Goal: Transaction & Acquisition: Purchase product/service

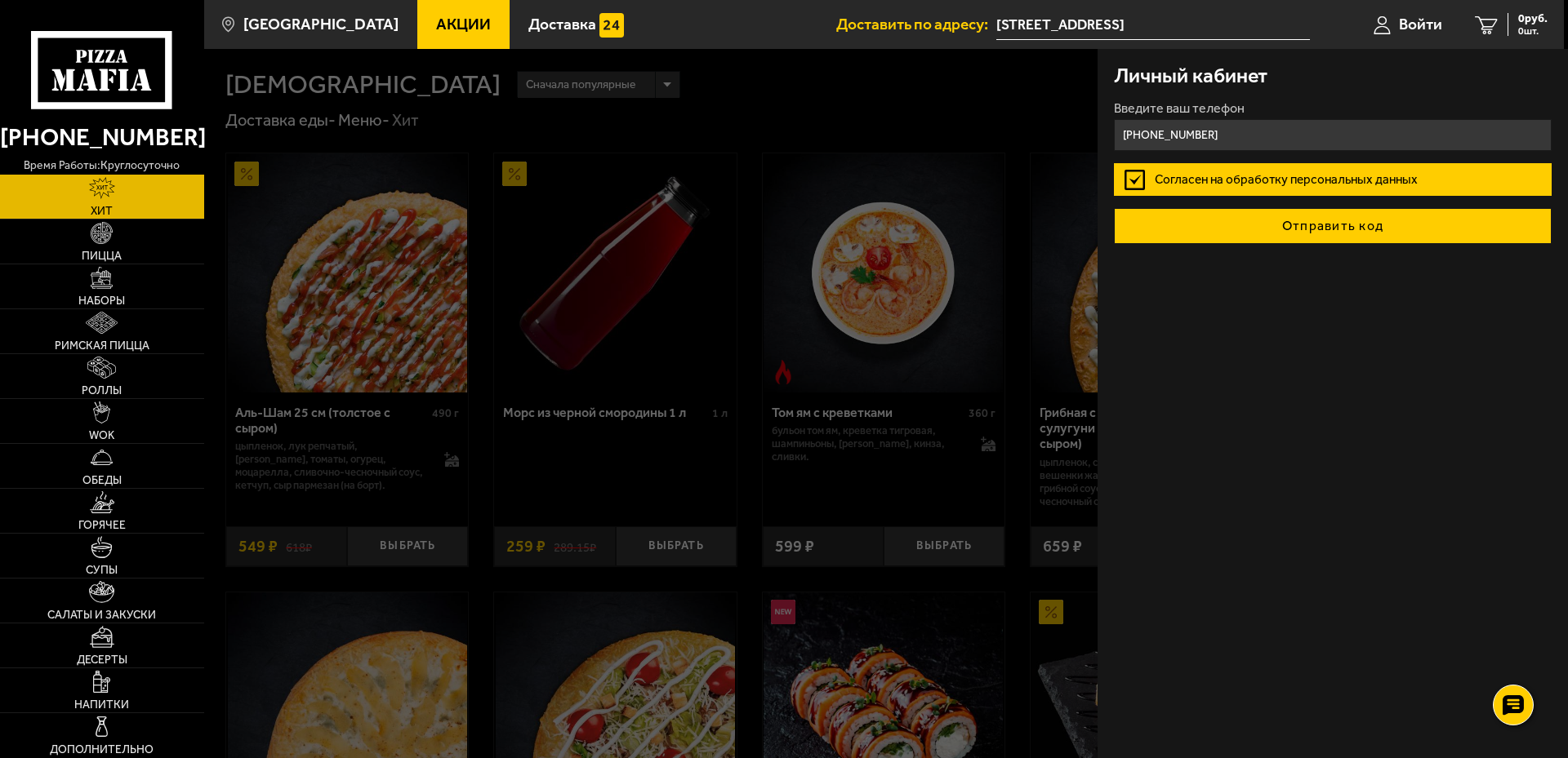
type input "[PHONE_NUMBER]"
click at [1370, 235] on button "Отправить код" at bounding box center [1333, 225] width 438 height 36
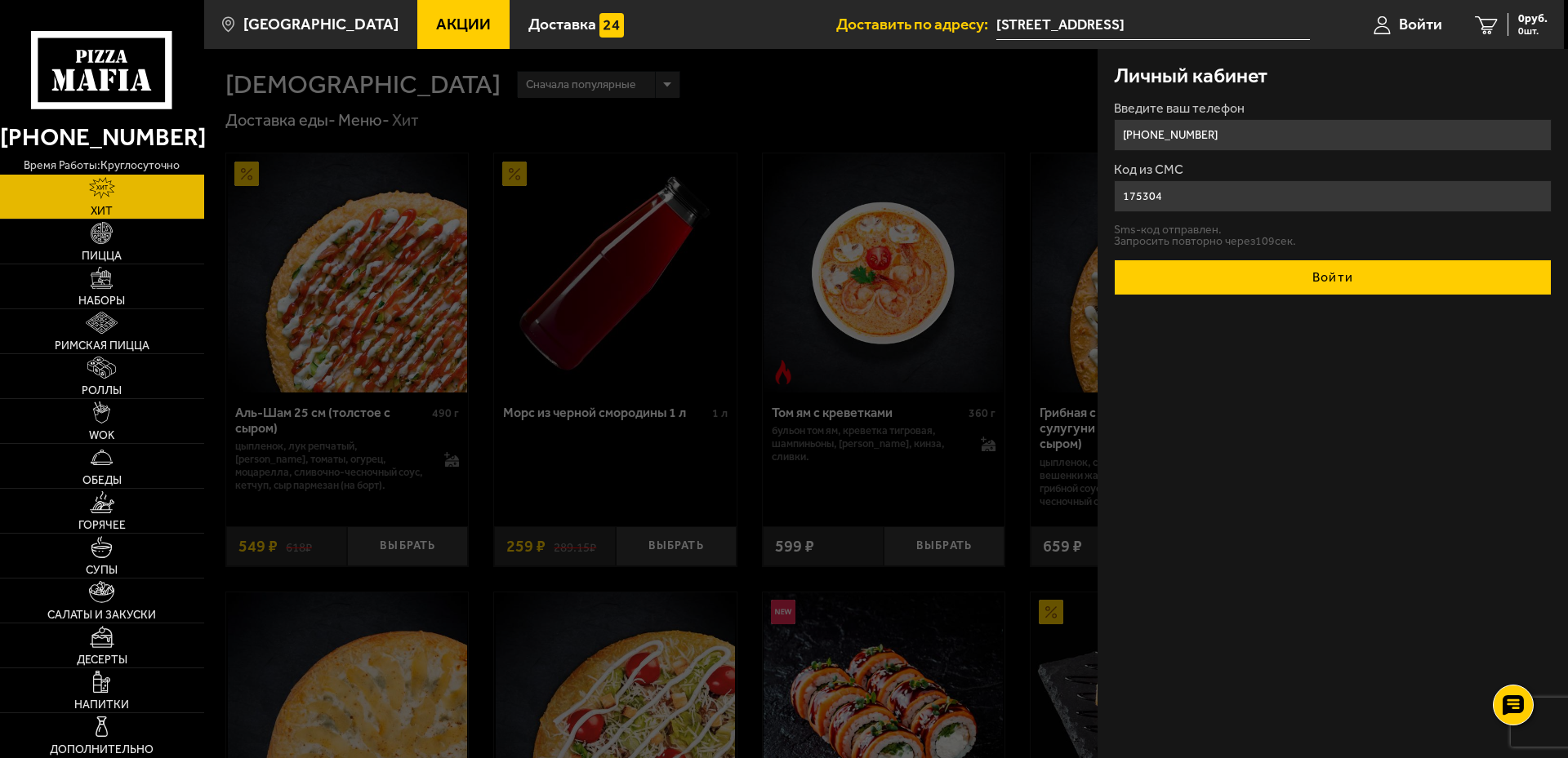
type input "175304"
click at [1358, 284] on button "Войти" at bounding box center [1333, 277] width 438 height 36
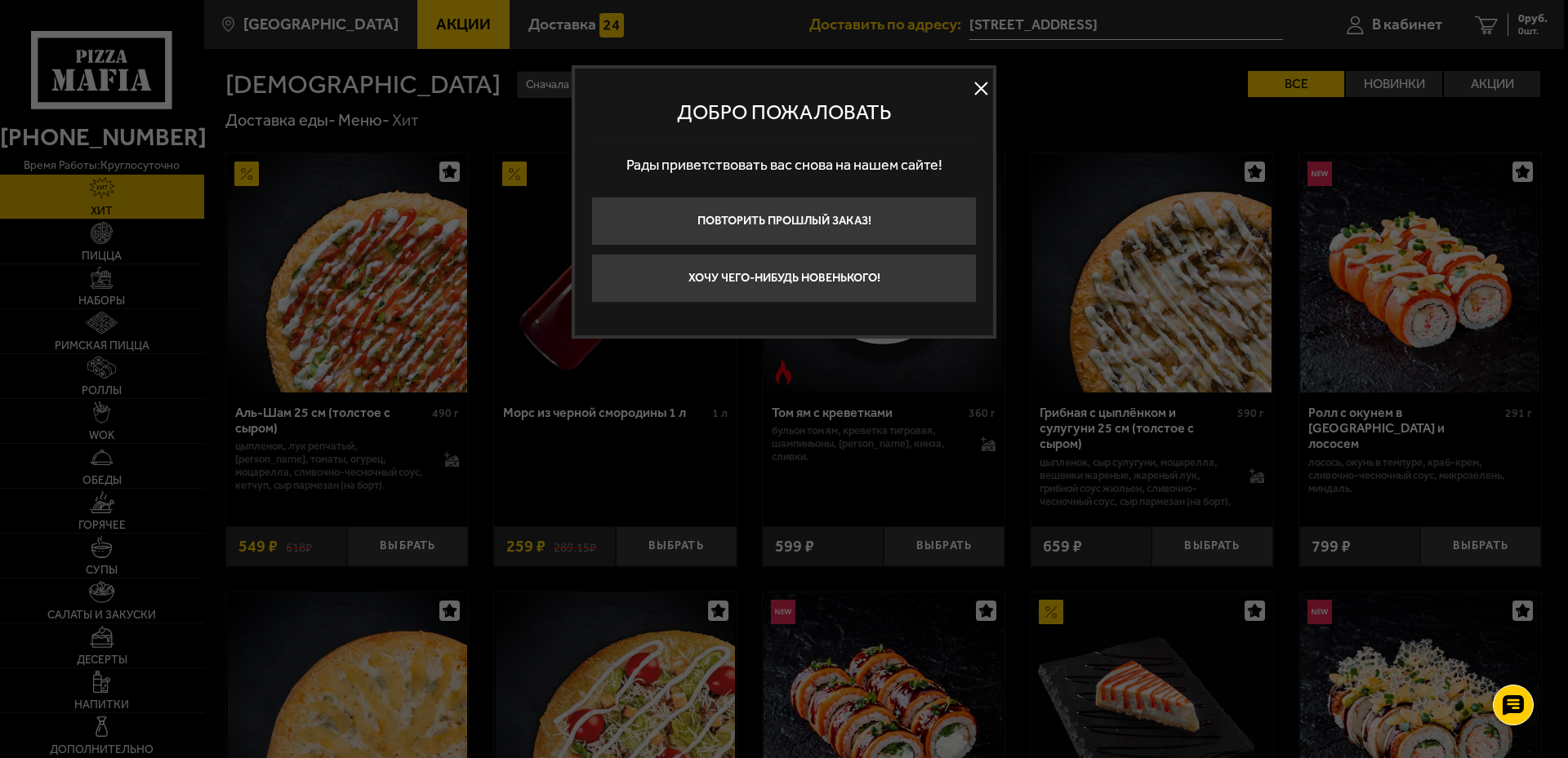
click at [986, 90] on button at bounding box center [981, 89] width 25 height 25
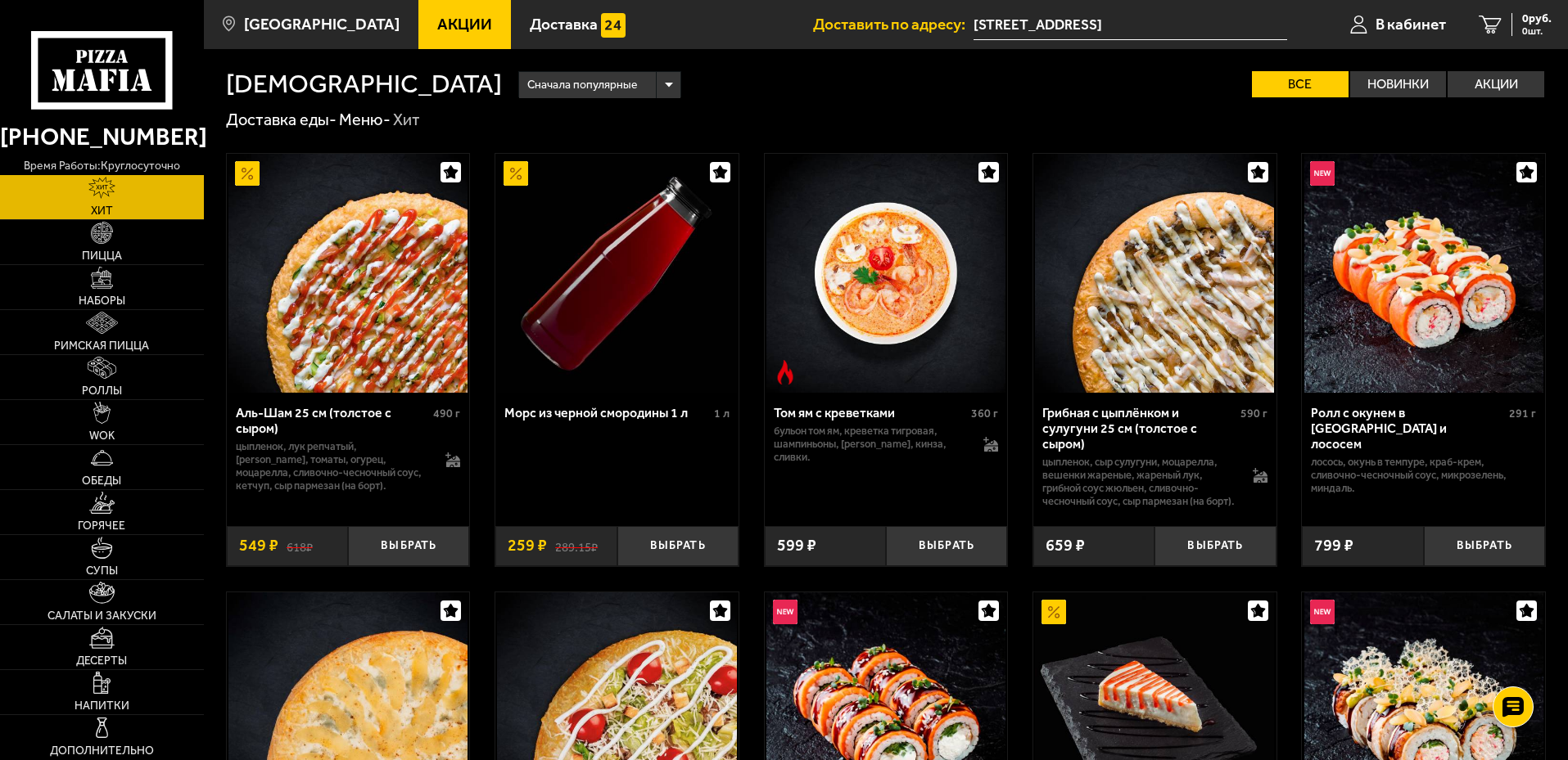
click at [445, 25] on span "Акции" at bounding box center [465, 24] width 55 height 16
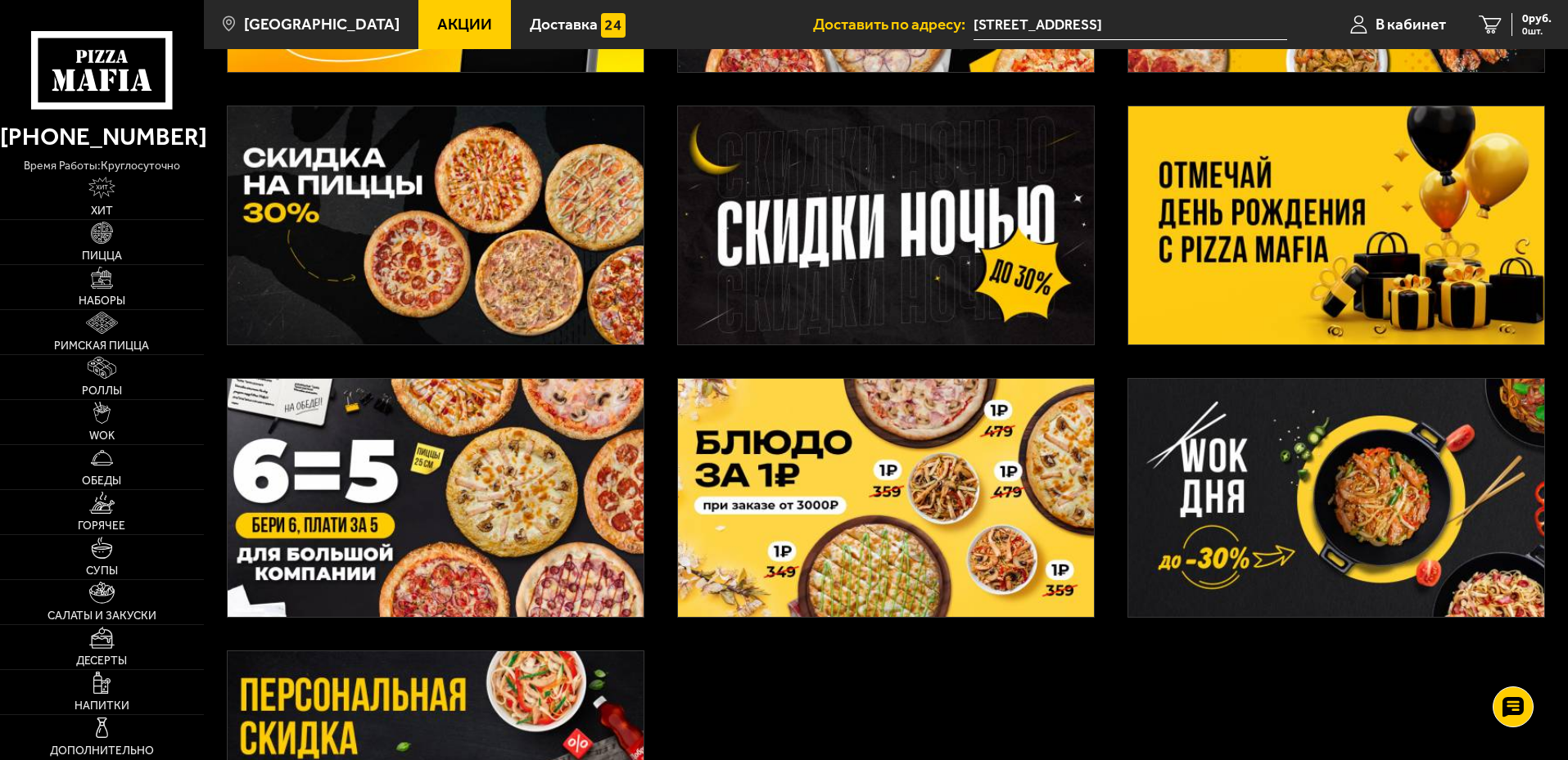
scroll to position [327, 0]
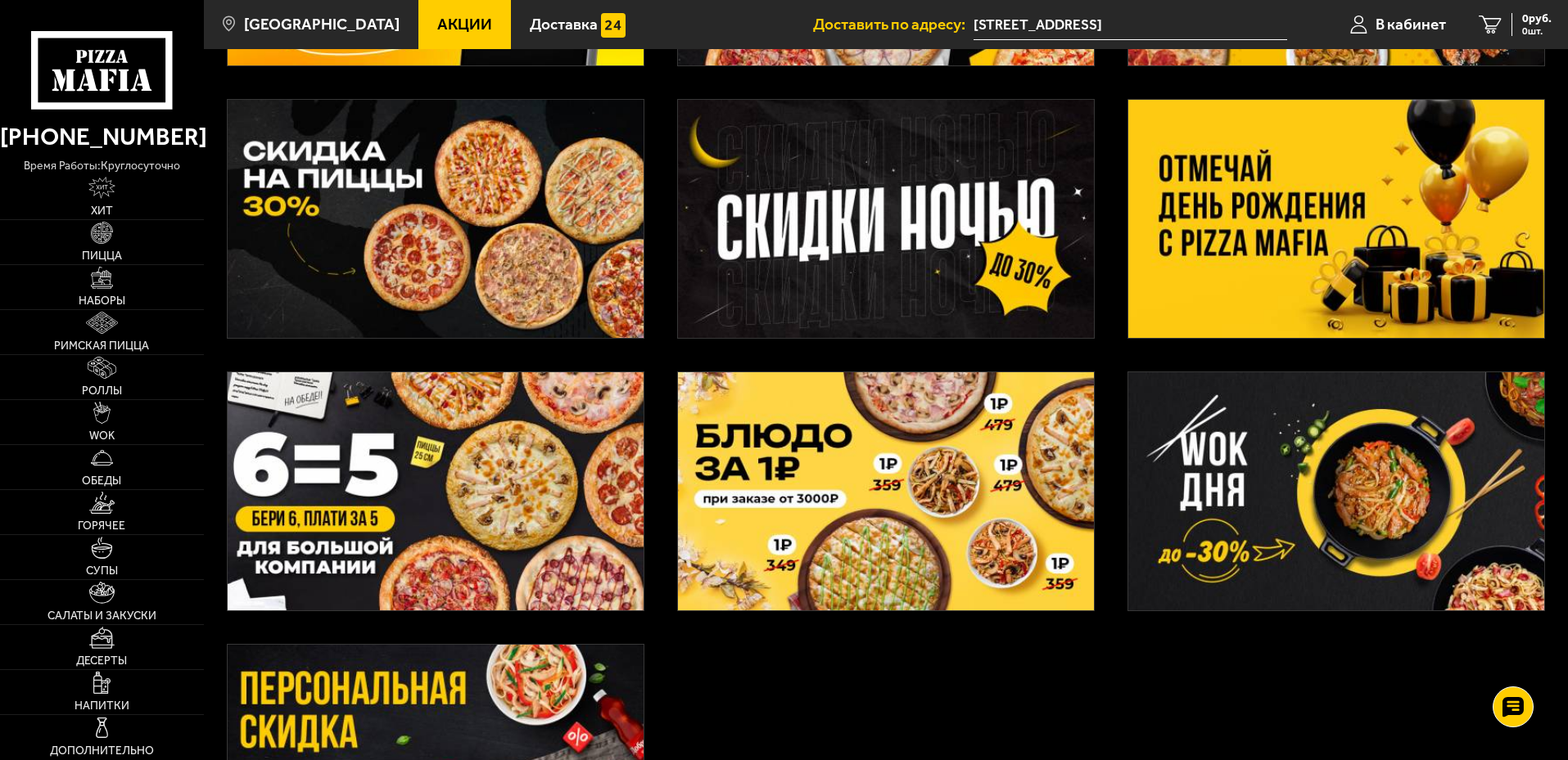
click at [1354, 229] on img at bounding box center [1336, 218] width 416 height 238
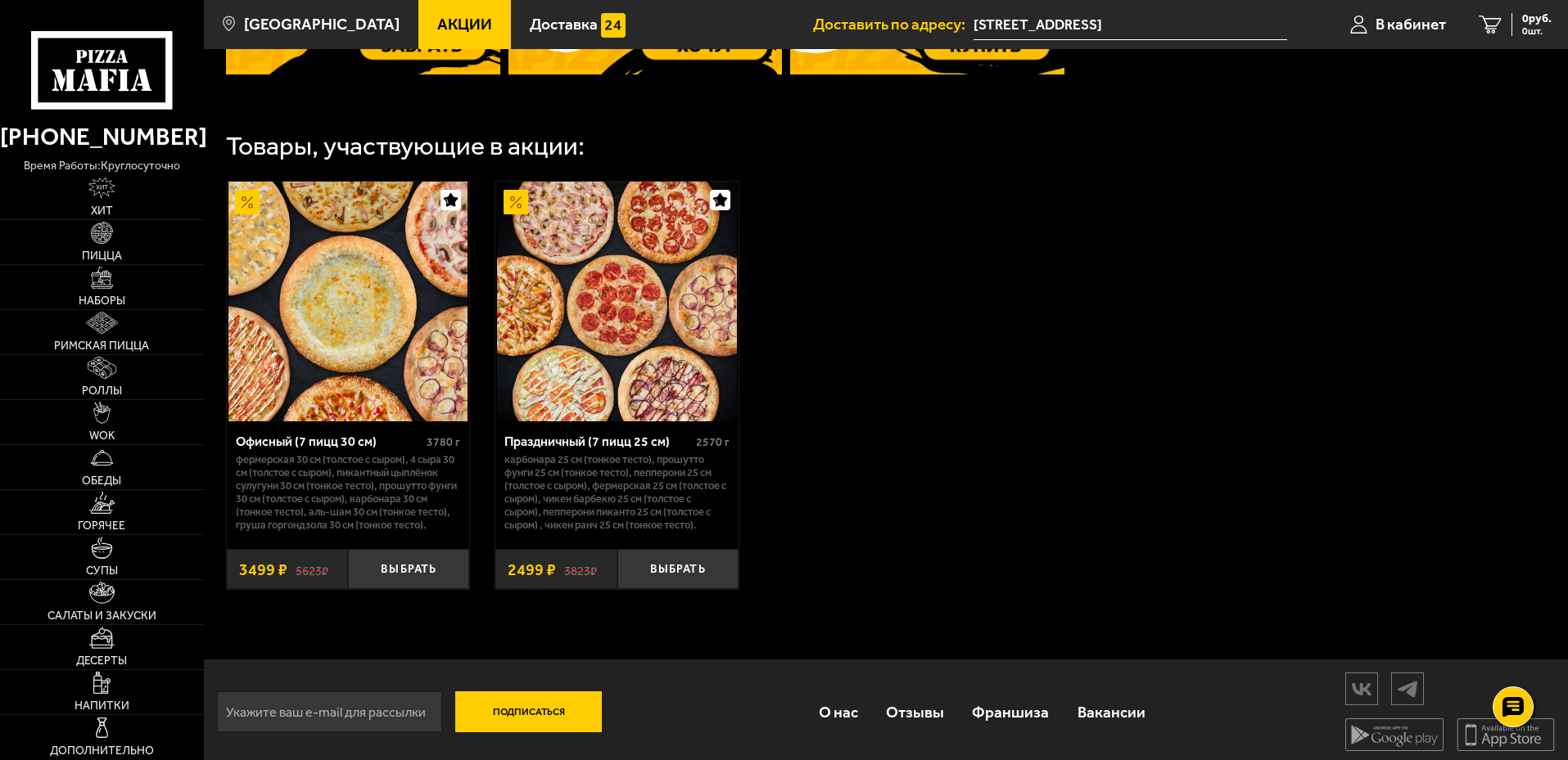
scroll to position [887, 0]
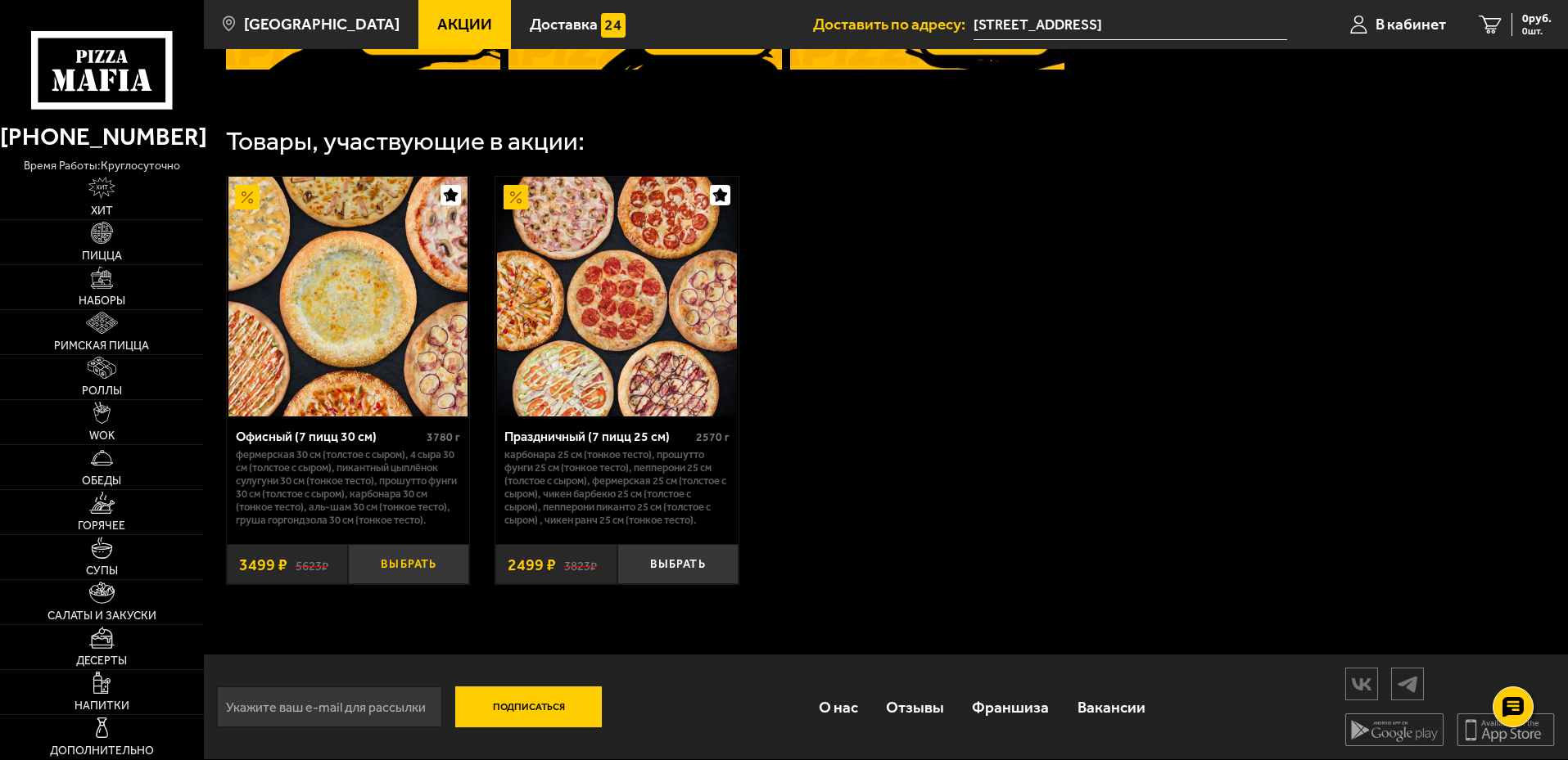
click at [419, 565] on button "Выбрать" at bounding box center [409, 564] width 121 height 40
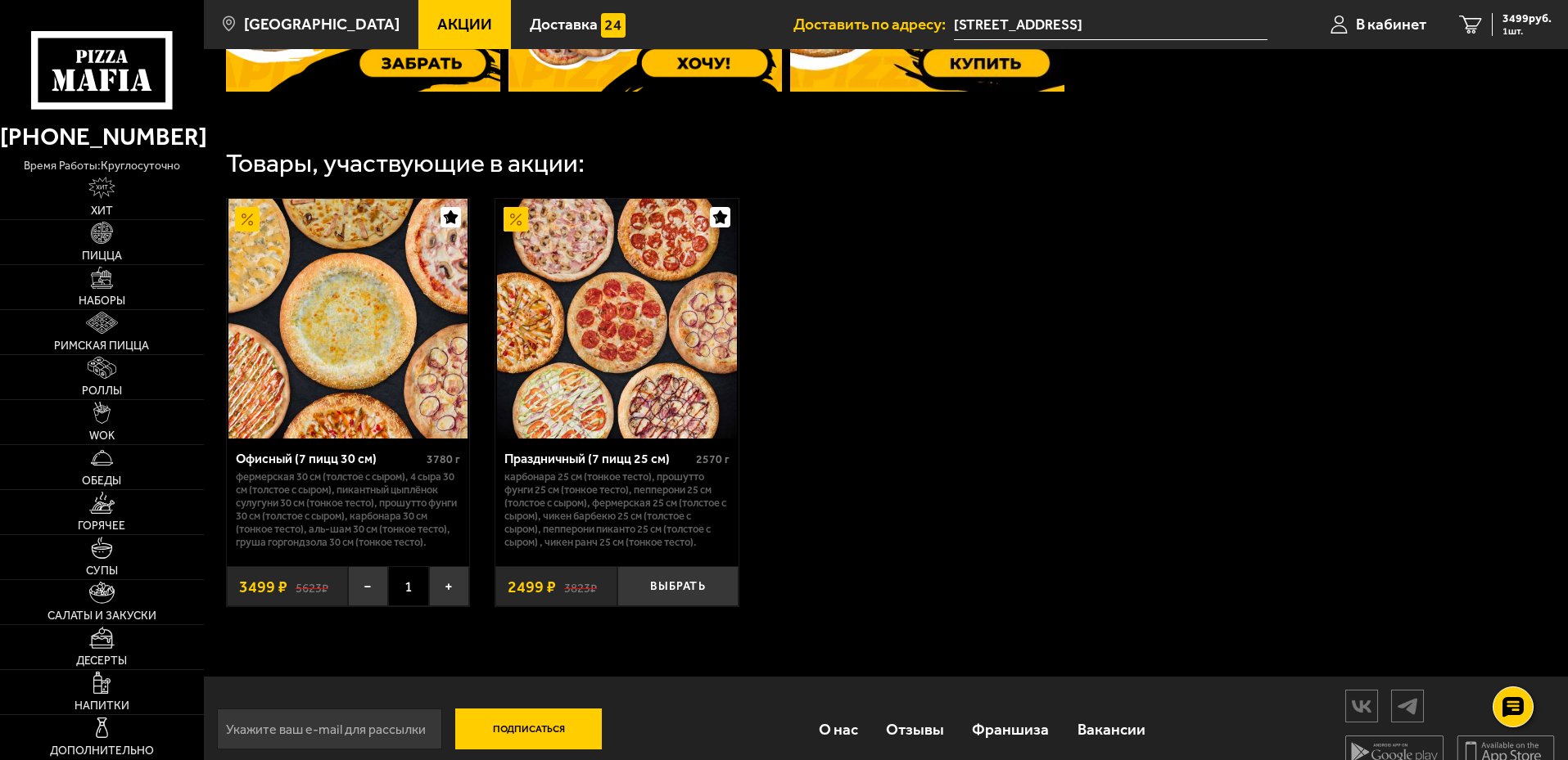
scroll to position [806, 0]
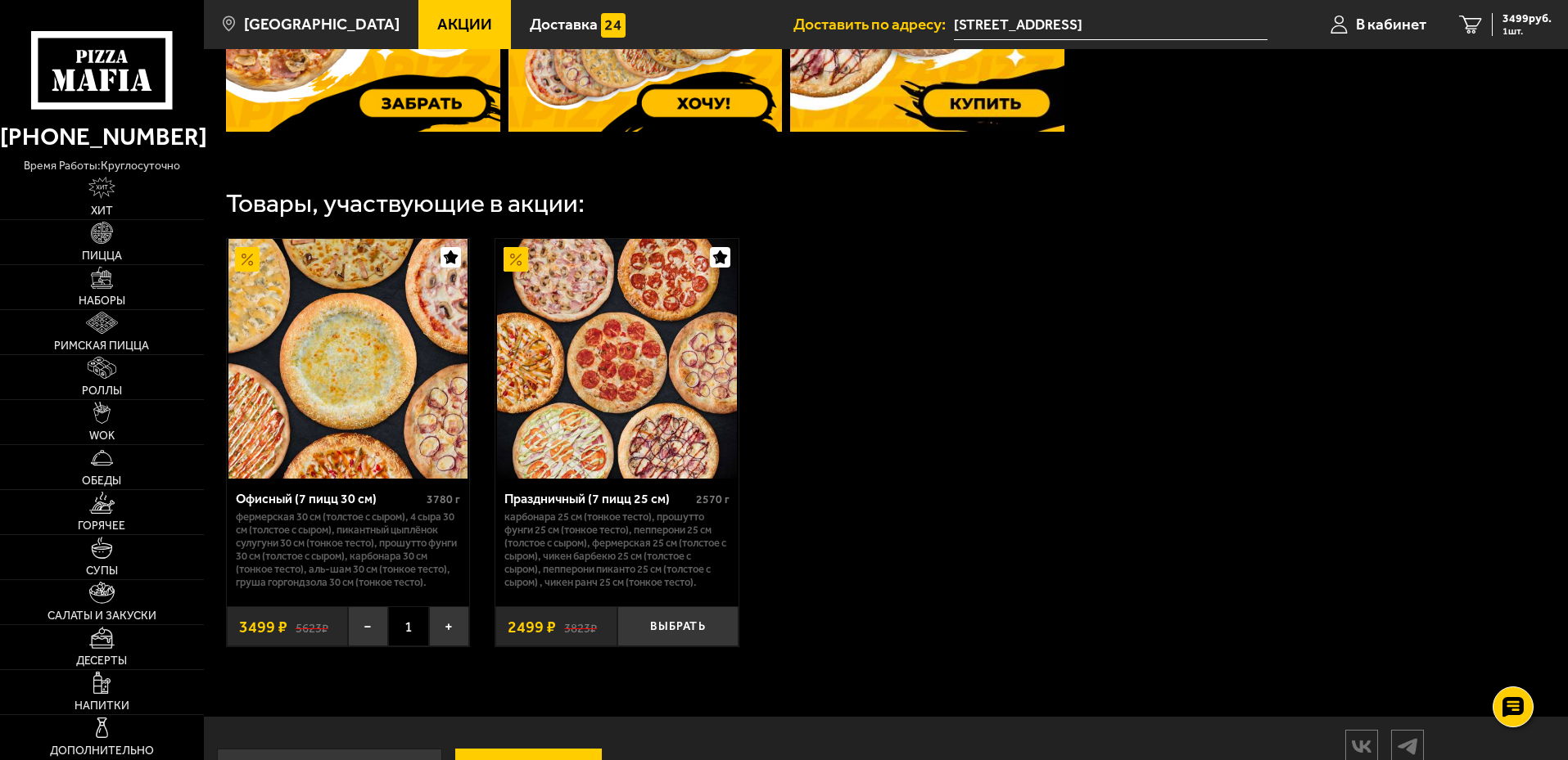
click at [352, 372] on img at bounding box center [348, 359] width 239 height 239
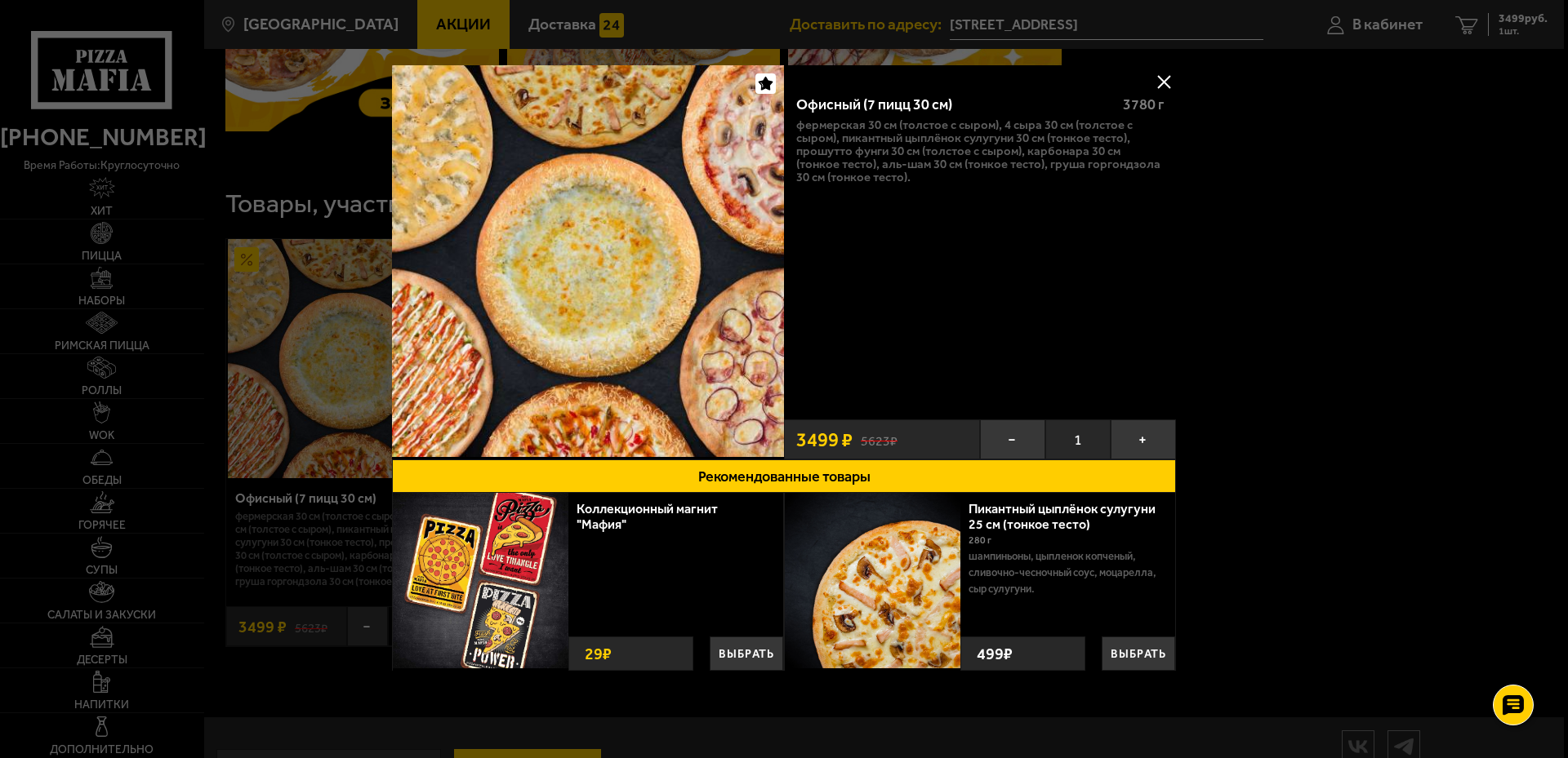
click at [1167, 80] on button at bounding box center [1164, 82] width 25 height 25
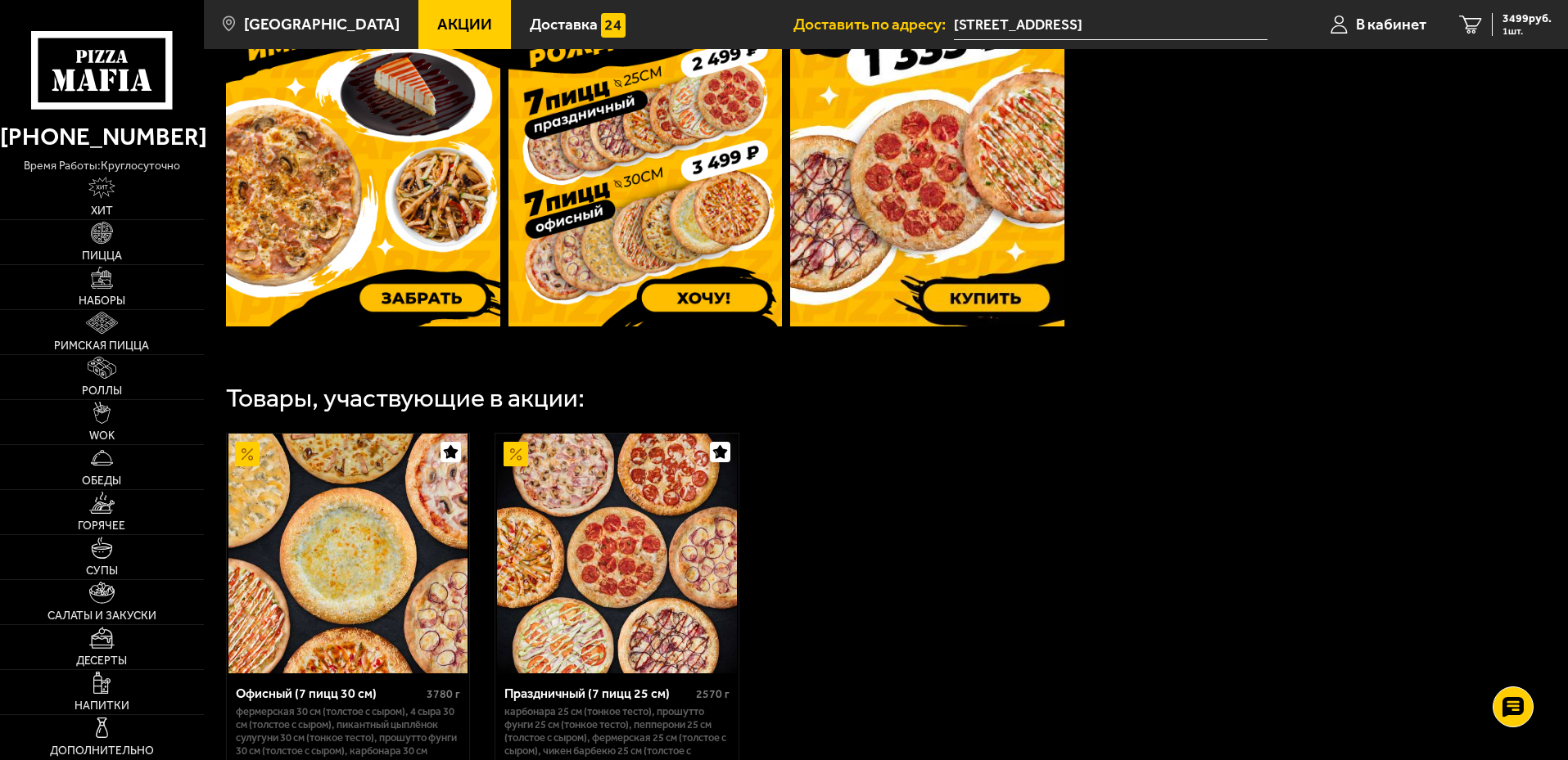
scroll to position [560, 0]
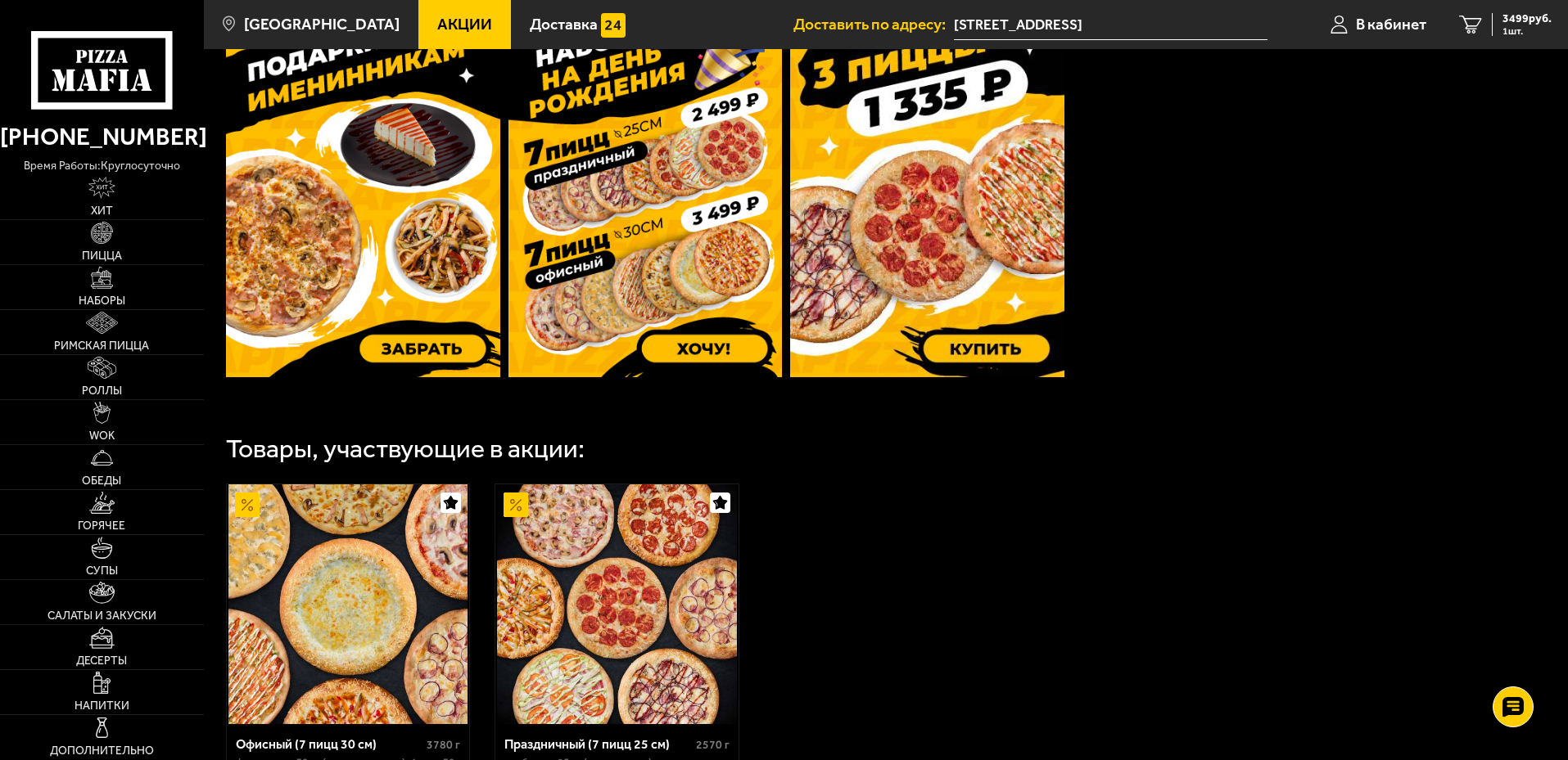
click at [1056, 35] on input "[STREET_ADDRESS]" at bounding box center [1110, 25] width 313 height 30
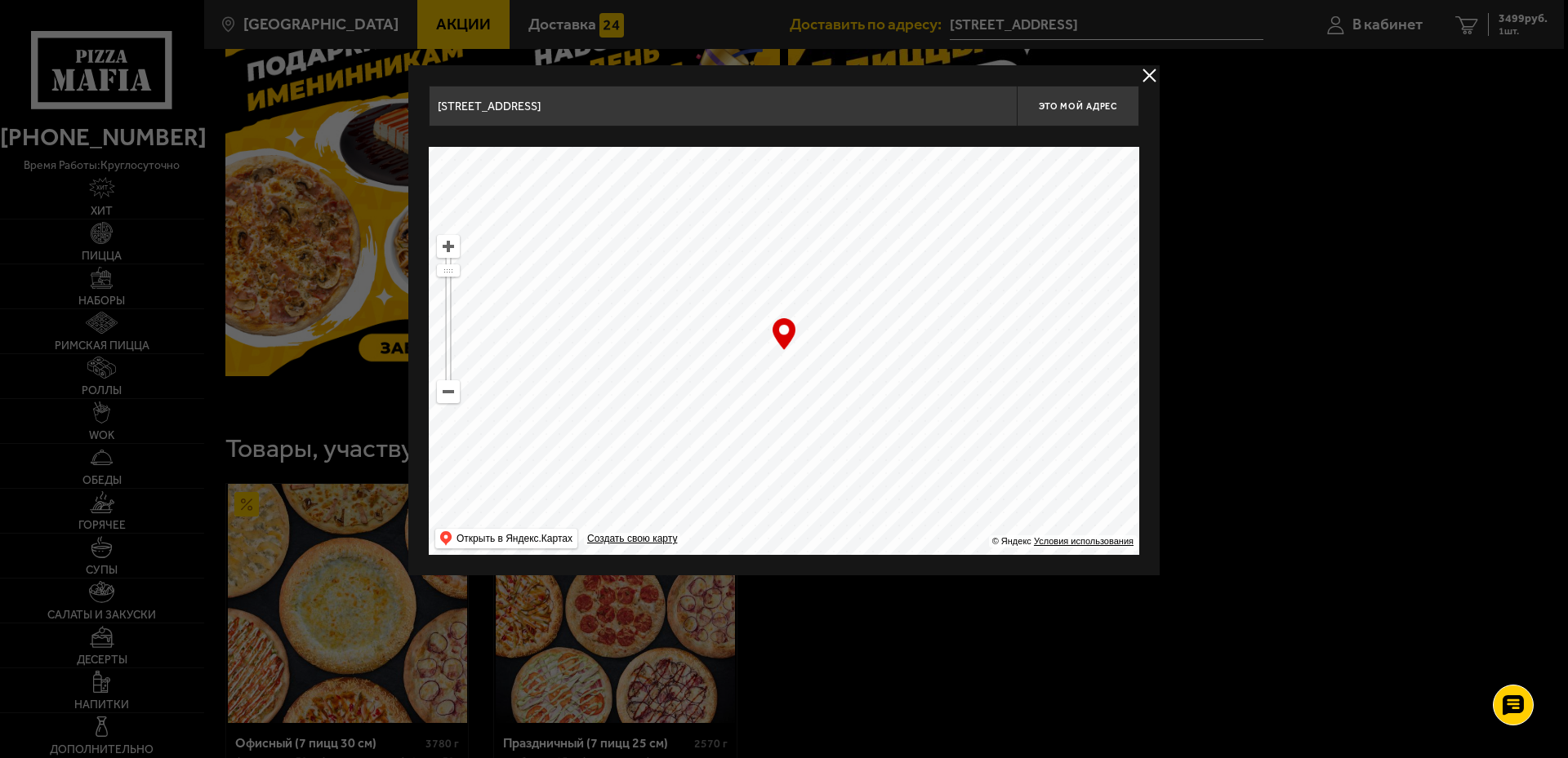
click at [848, 104] on input "[STREET_ADDRESS]" at bounding box center [723, 105] width 588 height 41
click at [461, 395] on ymaps at bounding box center [783, 350] width 710 height 408
click at [453, 397] on ymaps at bounding box center [448, 392] width 22 height 22
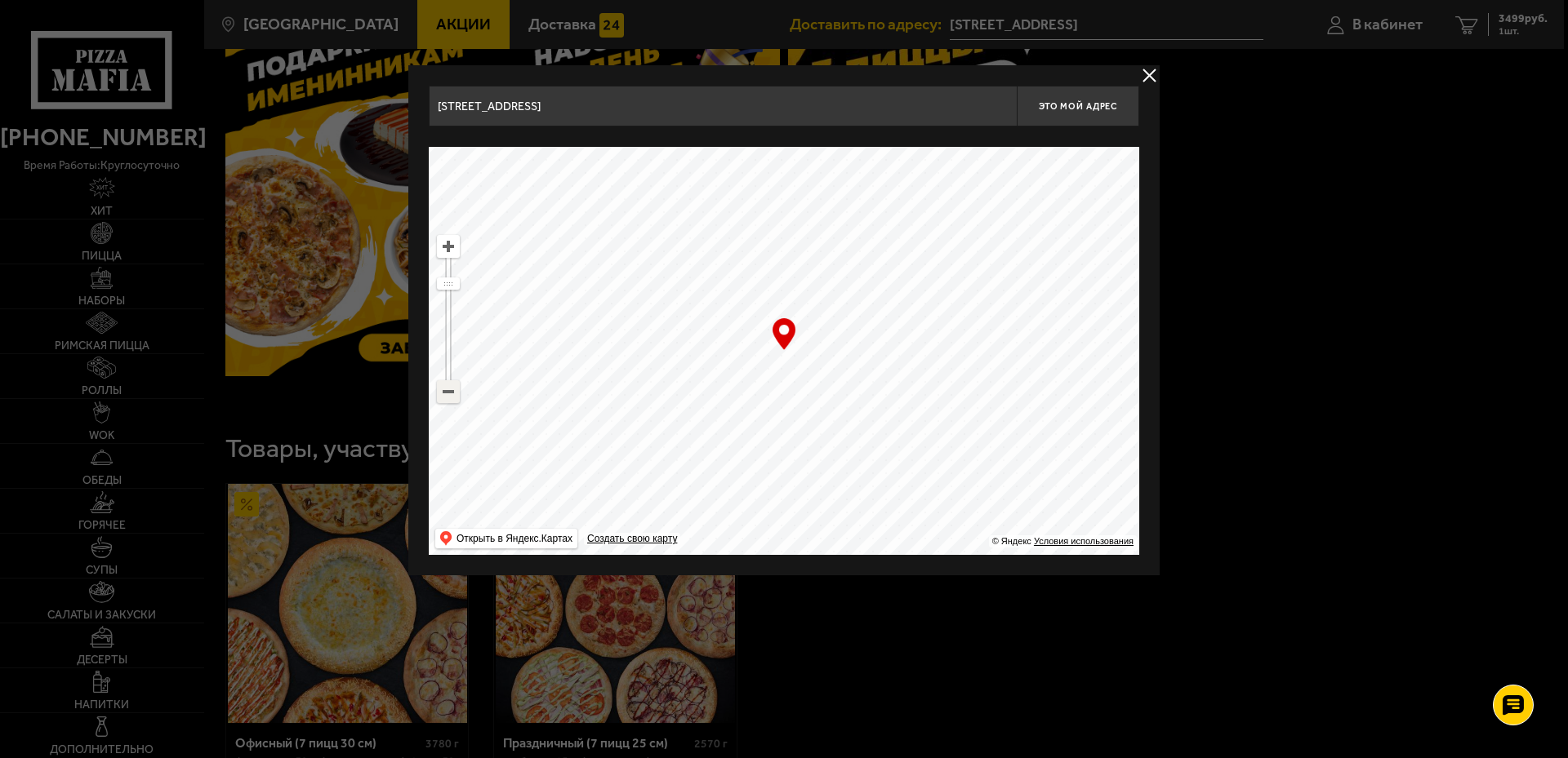
click at [453, 397] on ymaps at bounding box center [448, 392] width 22 height 22
drag, startPoint x: 788, startPoint y: 213, endPoint x: 739, endPoint y: 355, distance: 150.2
click at [739, 355] on ymaps at bounding box center [783, 350] width 710 height 408
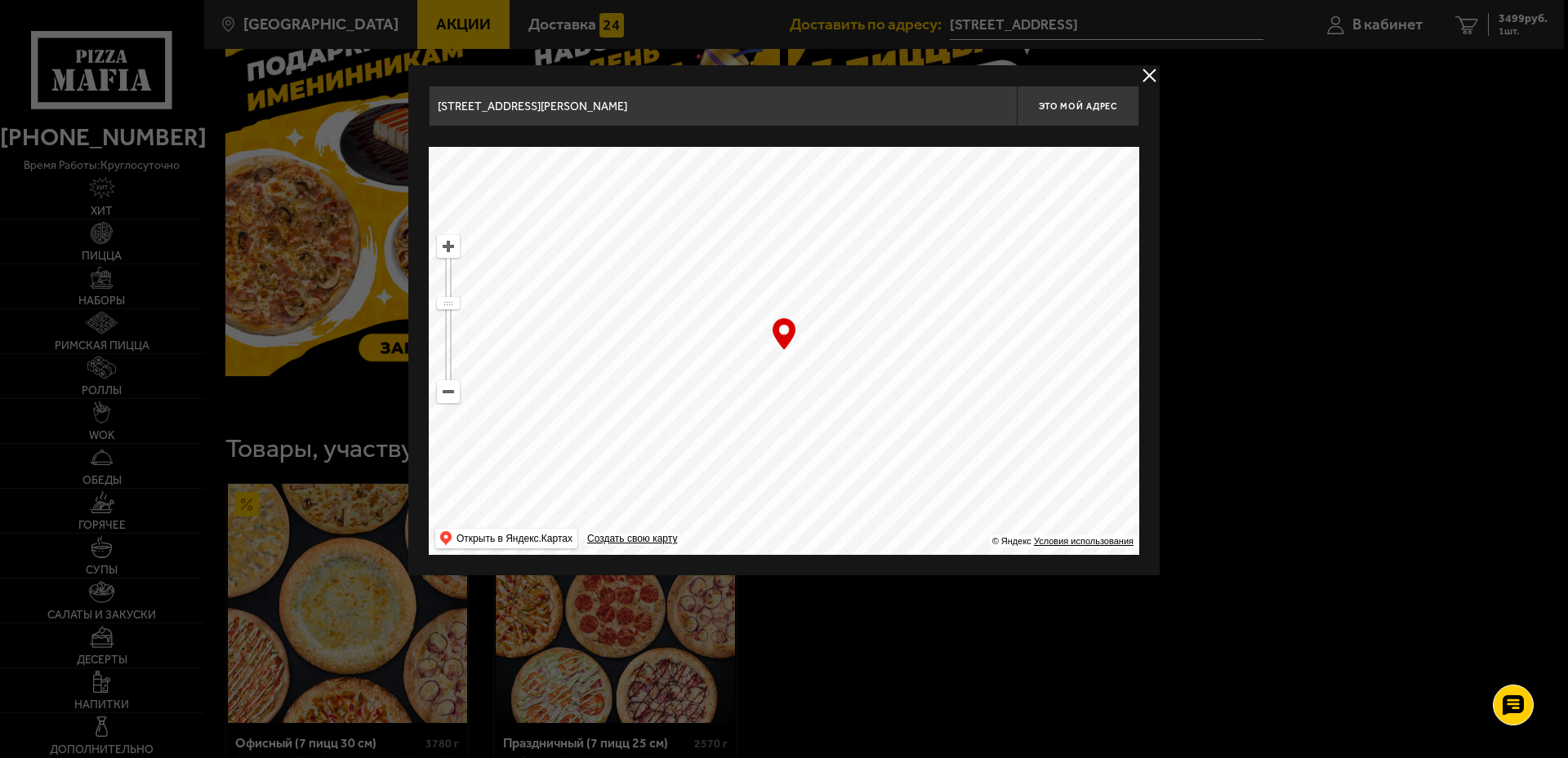
click at [447, 249] on ymaps at bounding box center [448, 247] width 22 height 22
drag, startPoint x: 592, startPoint y: 292, endPoint x: 1068, endPoint y: 300, distance: 476.1
click at [1068, 300] on ymaps at bounding box center [783, 350] width 710 height 408
click at [447, 244] on ymaps at bounding box center [448, 247] width 22 height 22
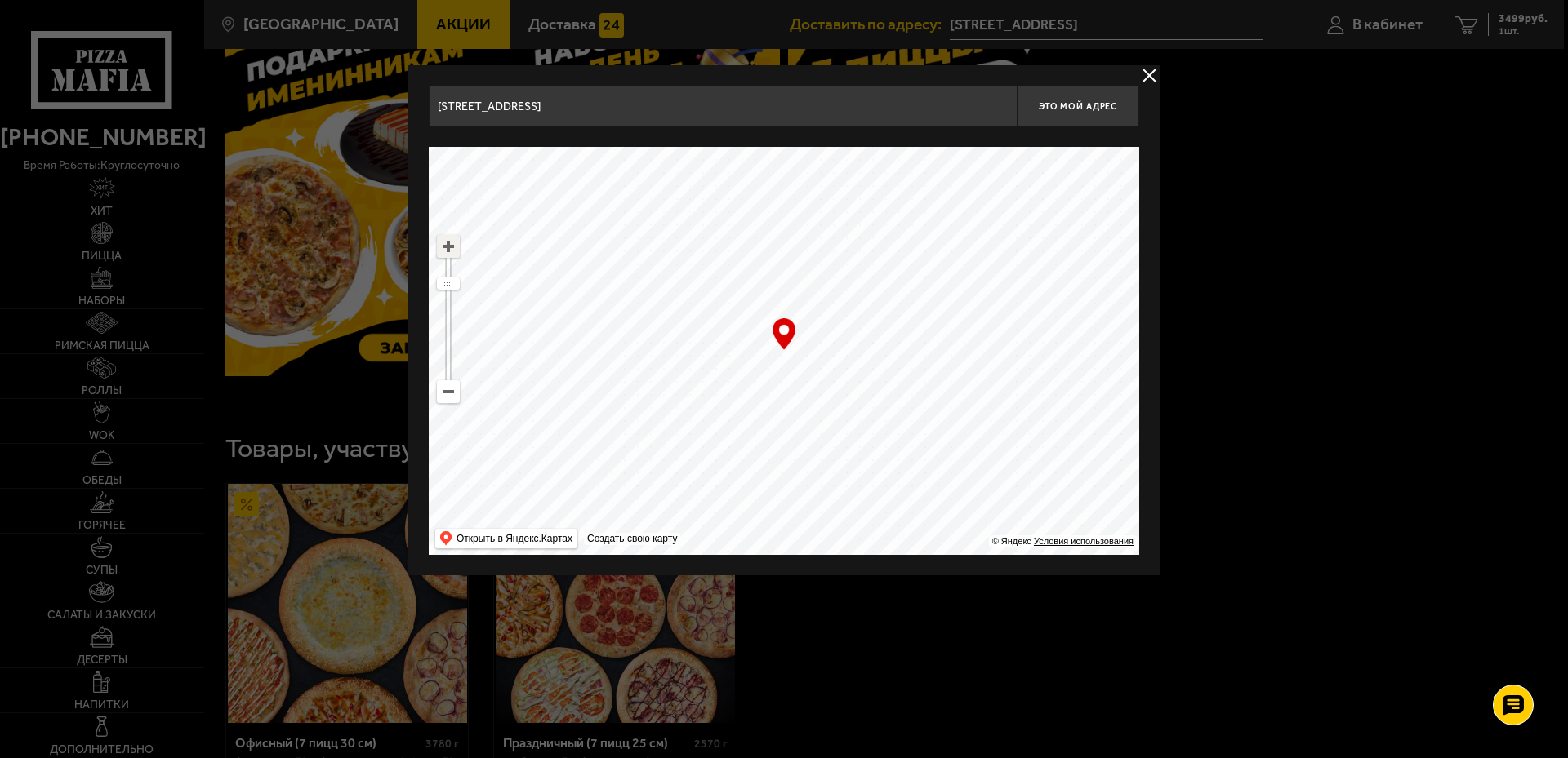
click at [447, 244] on ymaps at bounding box center [448, 247] width 22 height 22
drag, startPoint x: 733, startPoint y: 374, endPoint x: 740, endPoint y: 368, distance: 9.2
click at [740, 368] on ymaps at bounding box center [783, 350] width 710 height 408
click at [451, 246] on ymaps at bounding box center [448, 247] width 22 height 22
click at [645, 365] on ymaps at bounding box center [783, 350] width 710 height 408
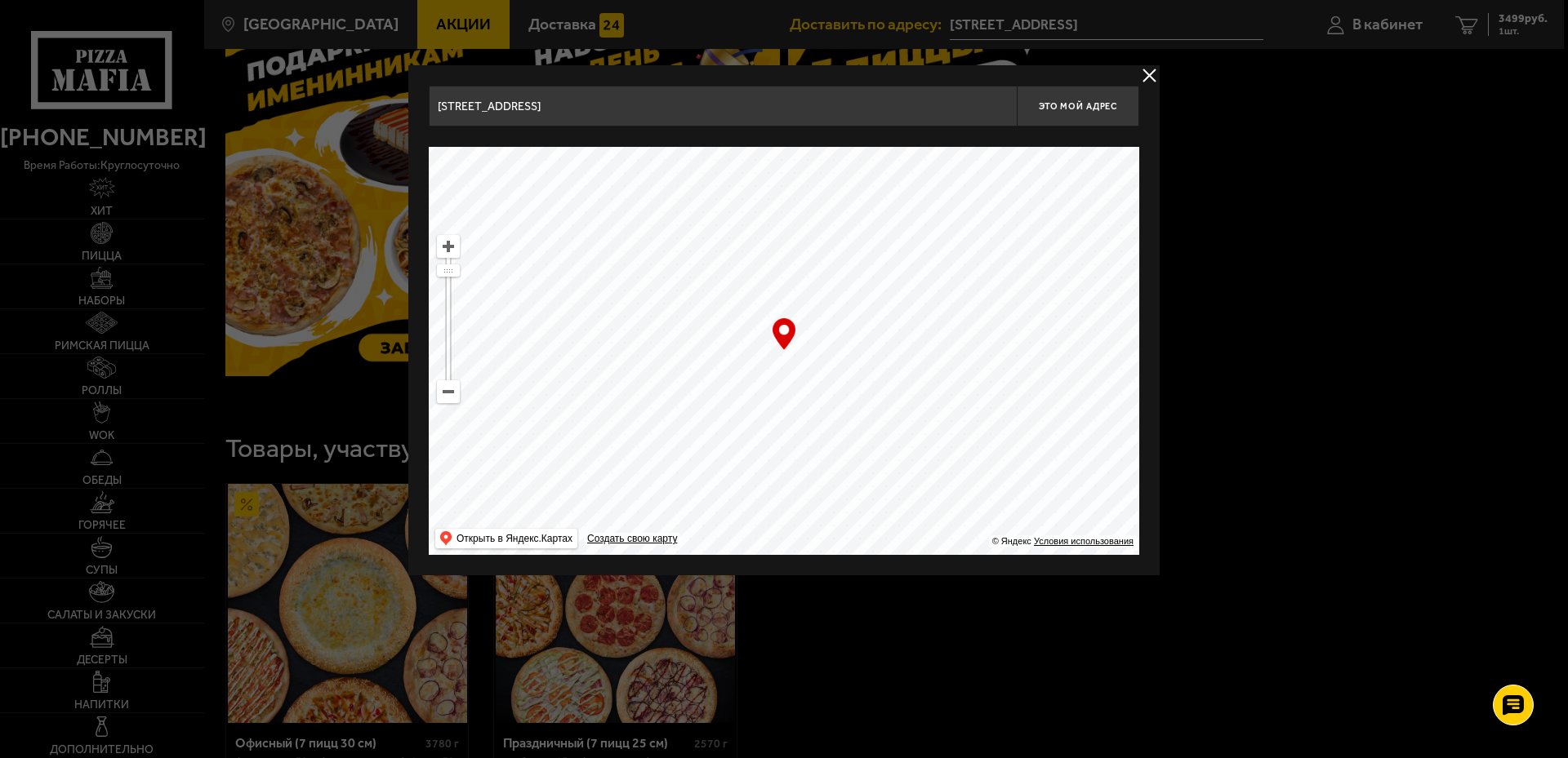
click at [456, 250] on ymaps at bounding box center [448, 247] width 22 height 22
drag, startPoint x: 730, startPoint y: 336, endPoint x: 649, endPoint y: 374, distance: 89.5
click at [649, 374] on ymaps at bounding box center [783, 350] width 710 height 408
type input "[STREET_ADDRESS]"
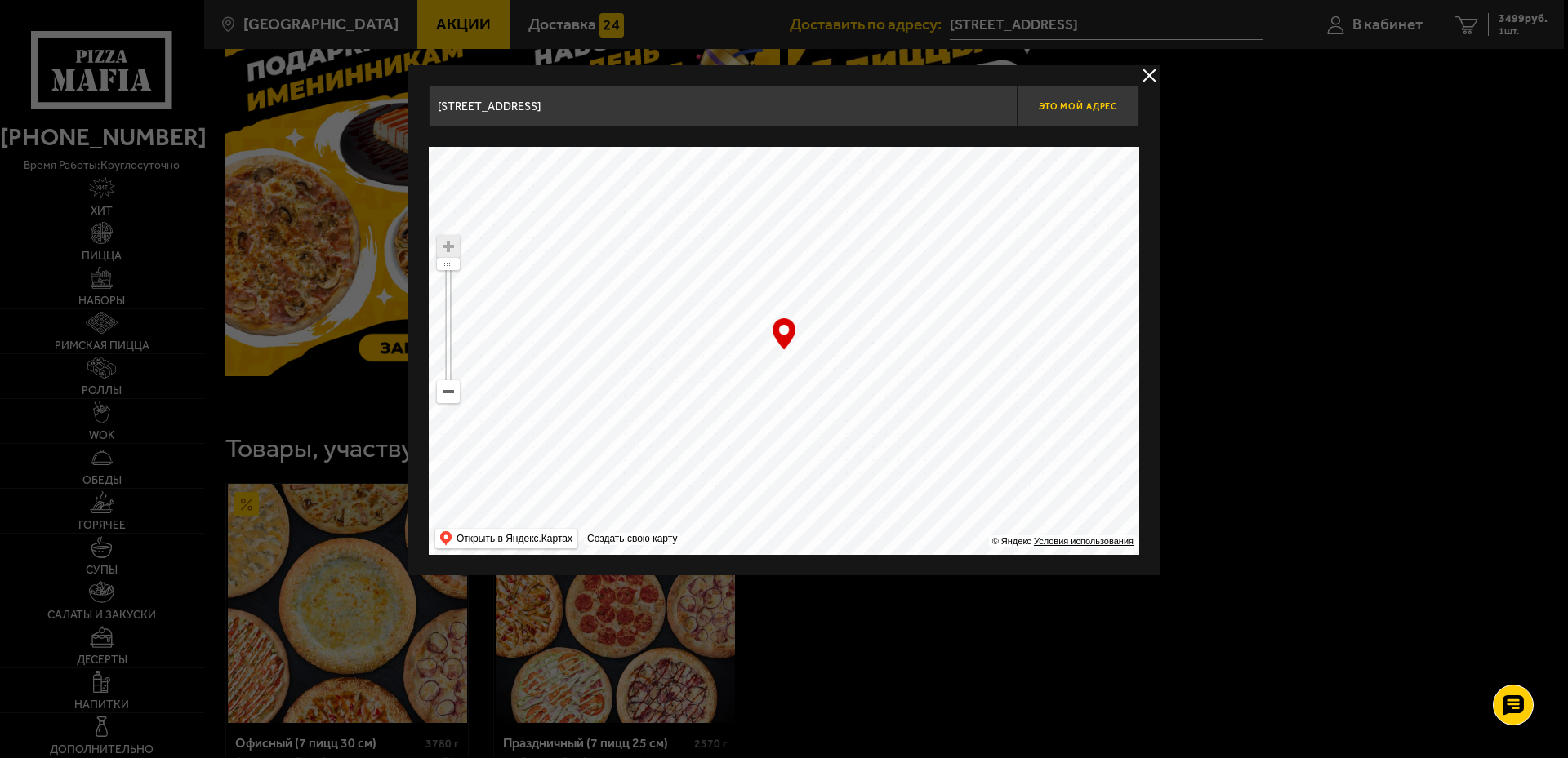
click at [1062, 104] on span "Это мой адрес" at bounding box center [1077, 106] width 79 height 11
type input "[STREET_ADDRESS]"
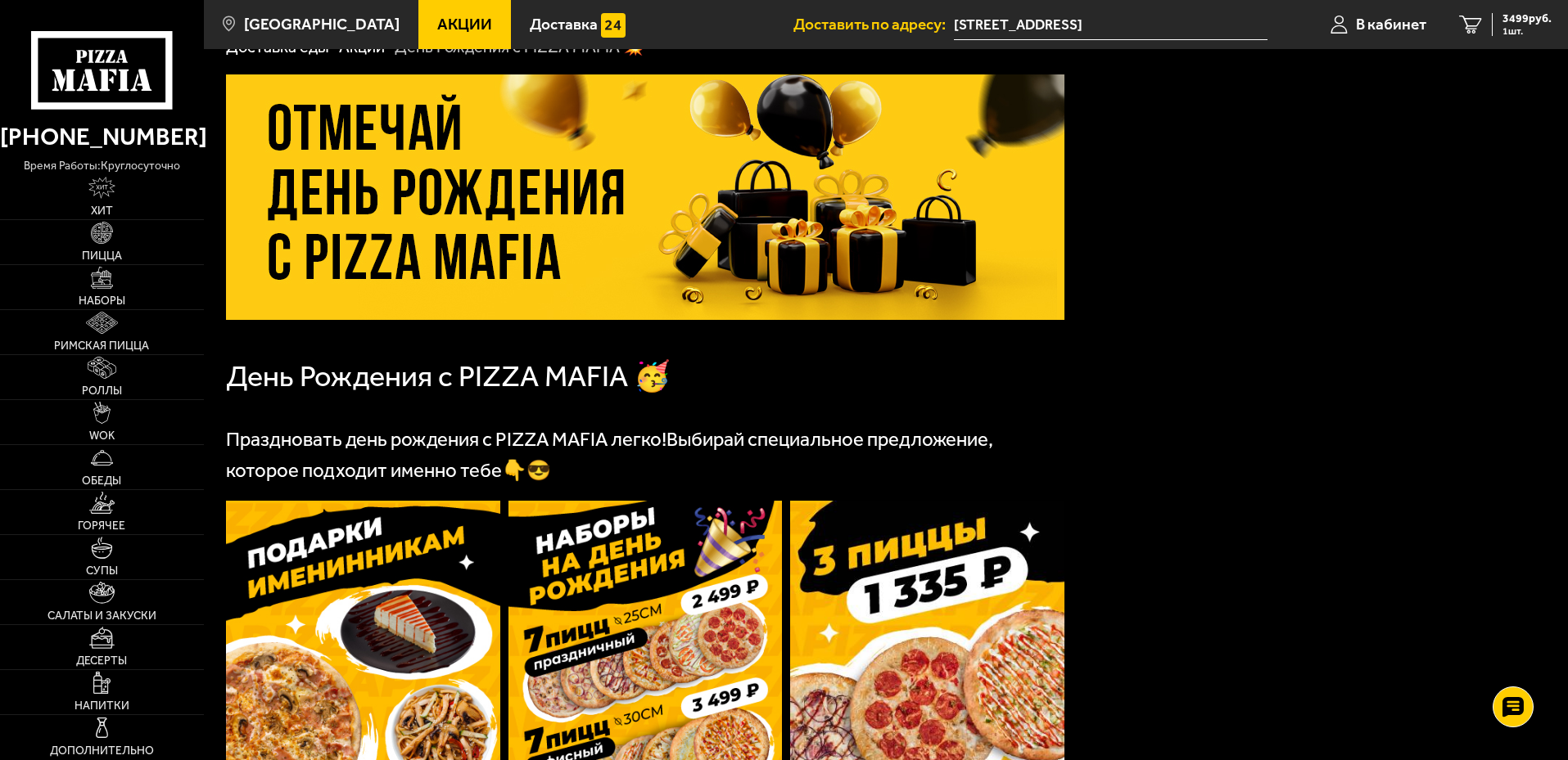
scroll to position [0, 0]
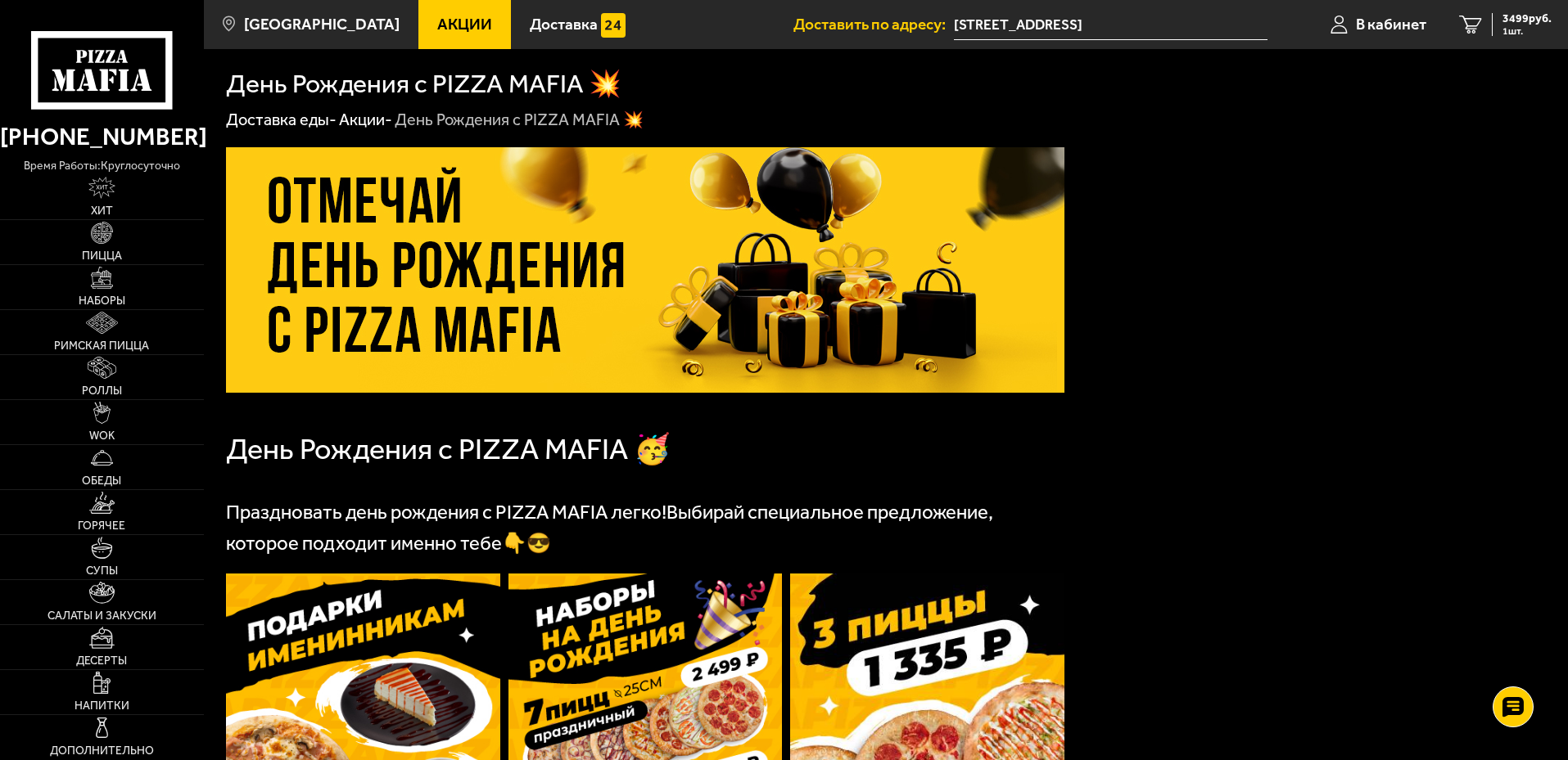
click at [437, 22] on span "Акции" at bounding box center [465, 24] width 55 height 16
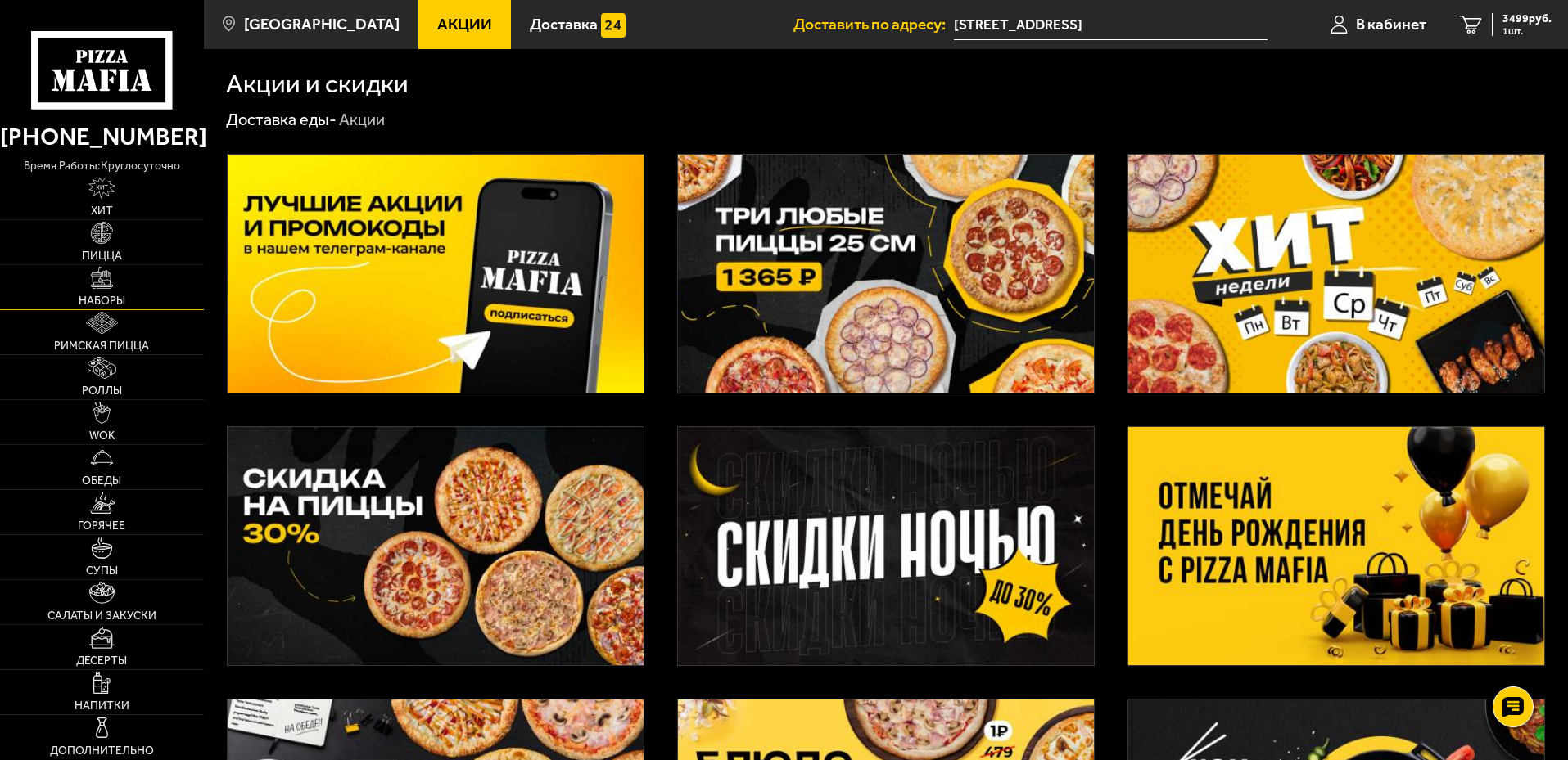
click at [91, 290] on link "Наборы" at bounding box center [101, 287] width 204 height 44
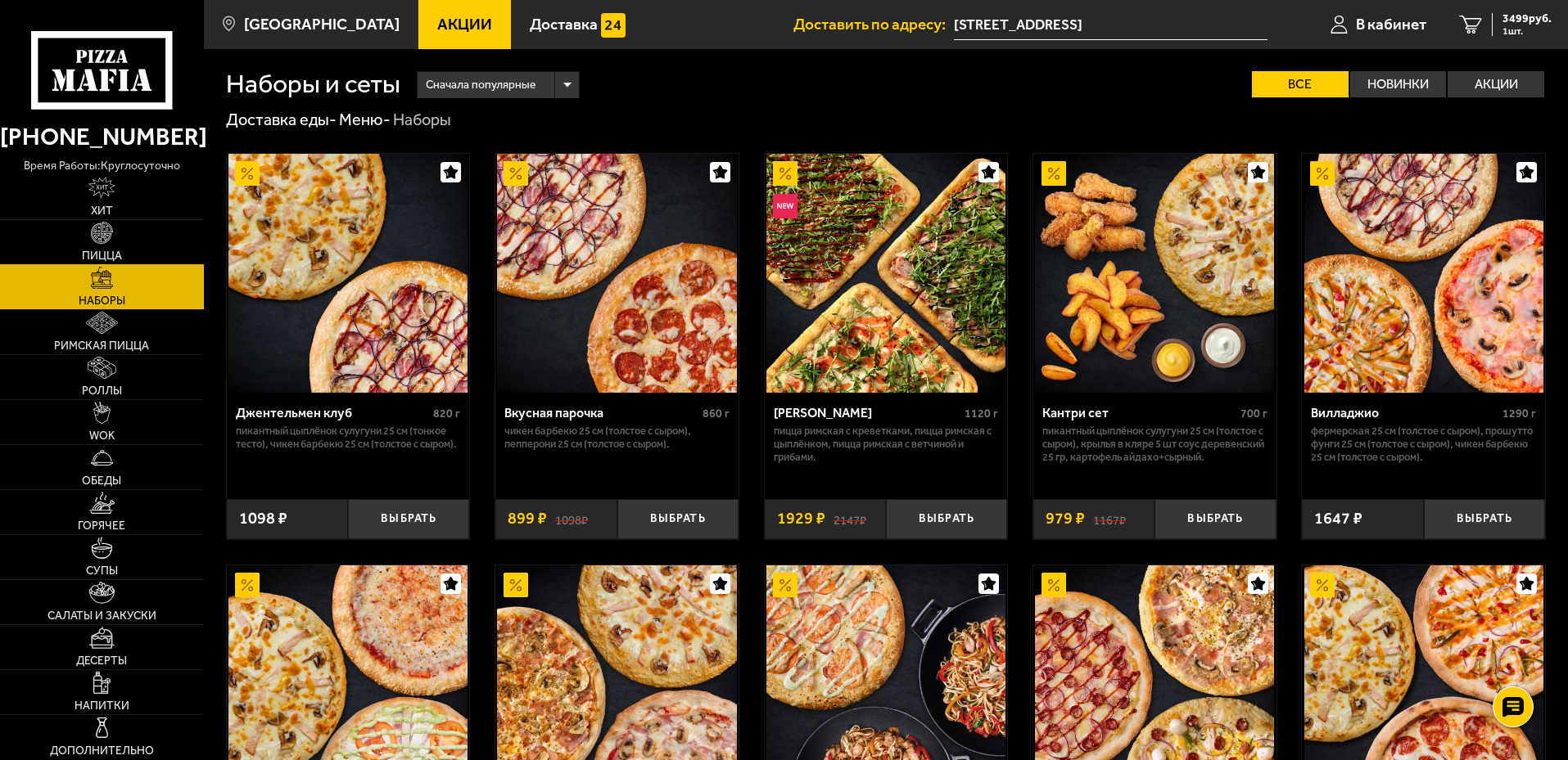
click at [116, 248] on link "Пицца" at bounding box center [101, 242] width 204 height 44
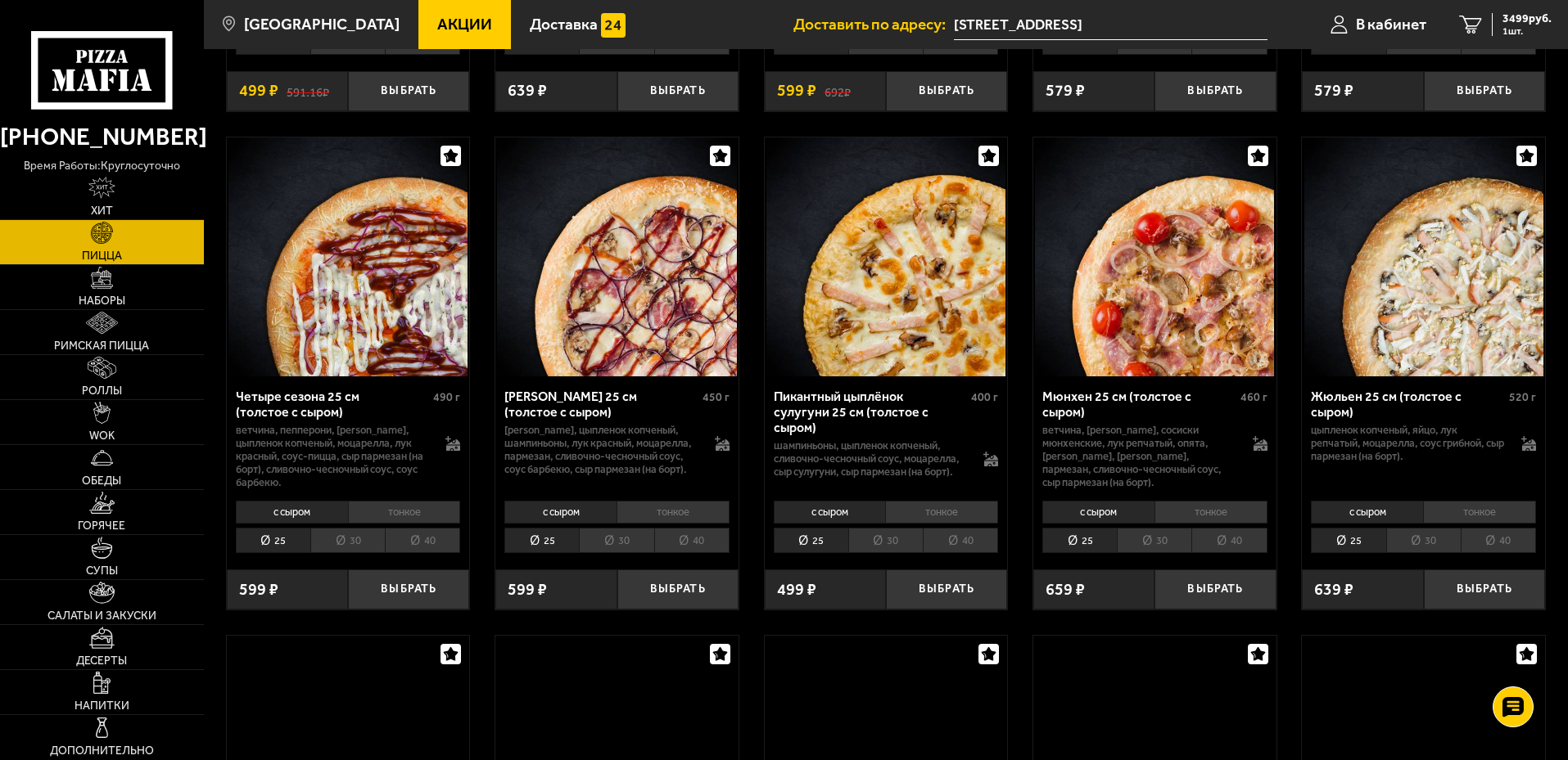
scroll to position [2537, 0]
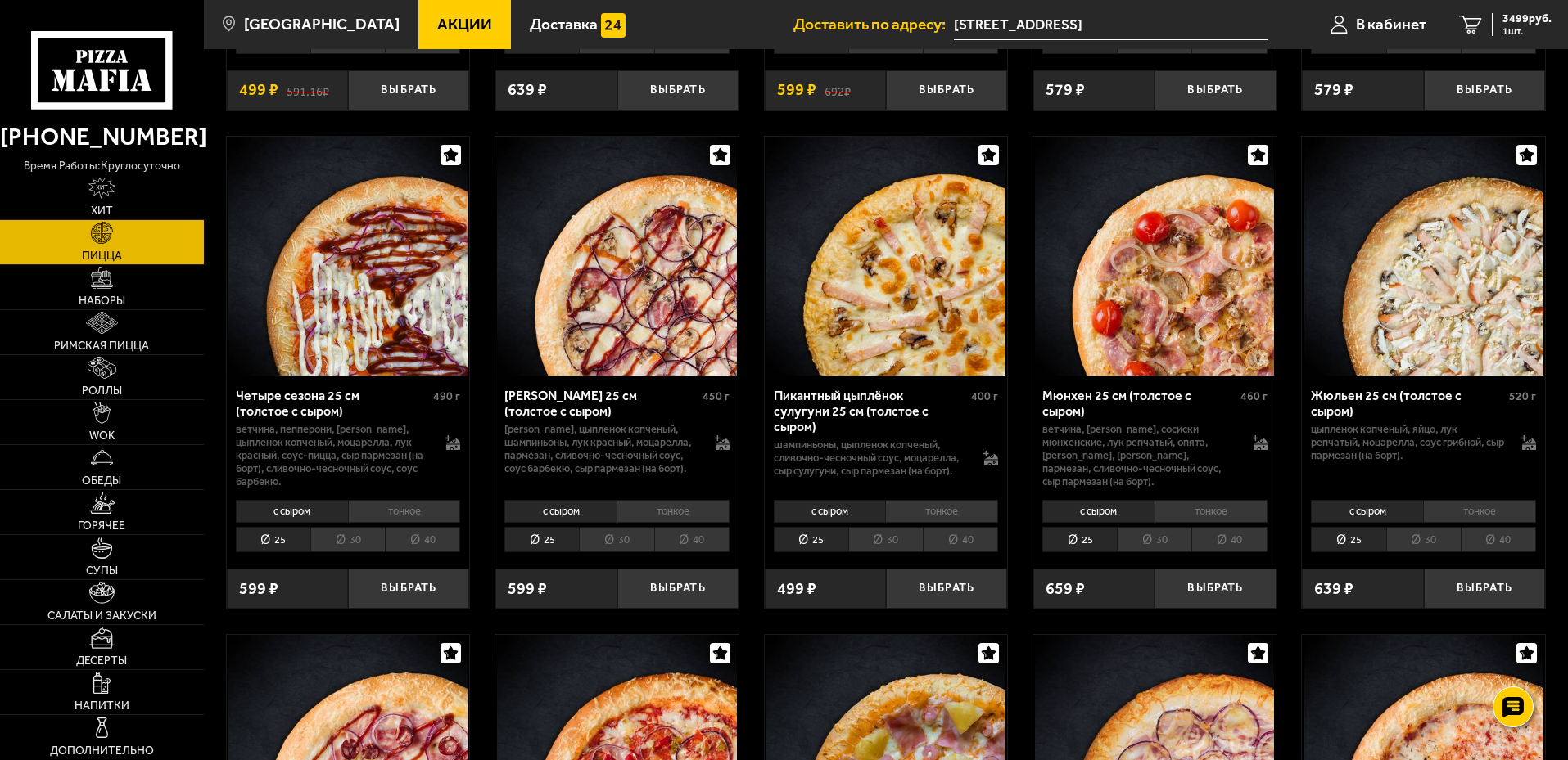
click at [635, 541] on li "30" at bounding box center [617, 540] width 75 height 26
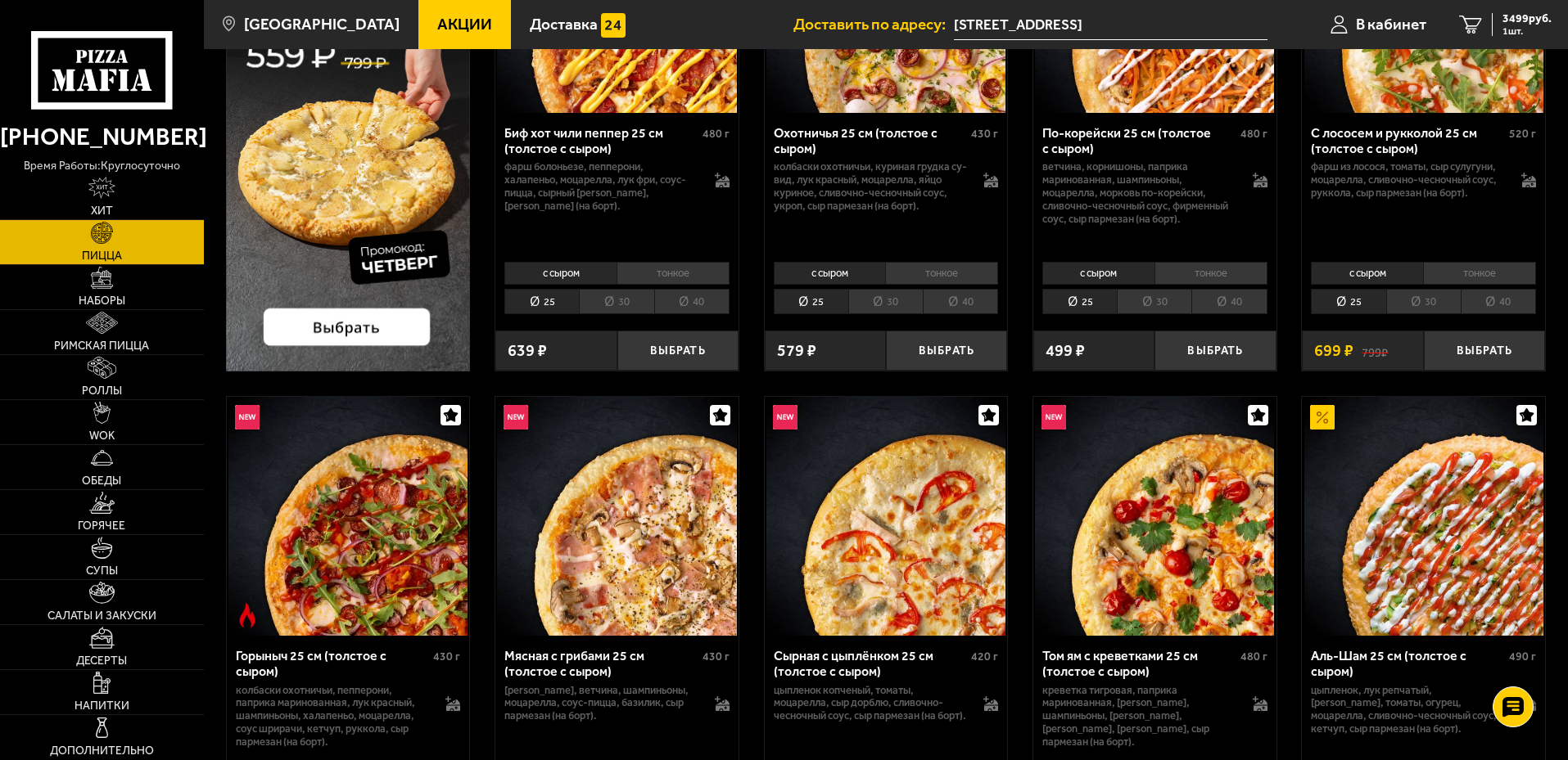
scroll to position [0, 0]
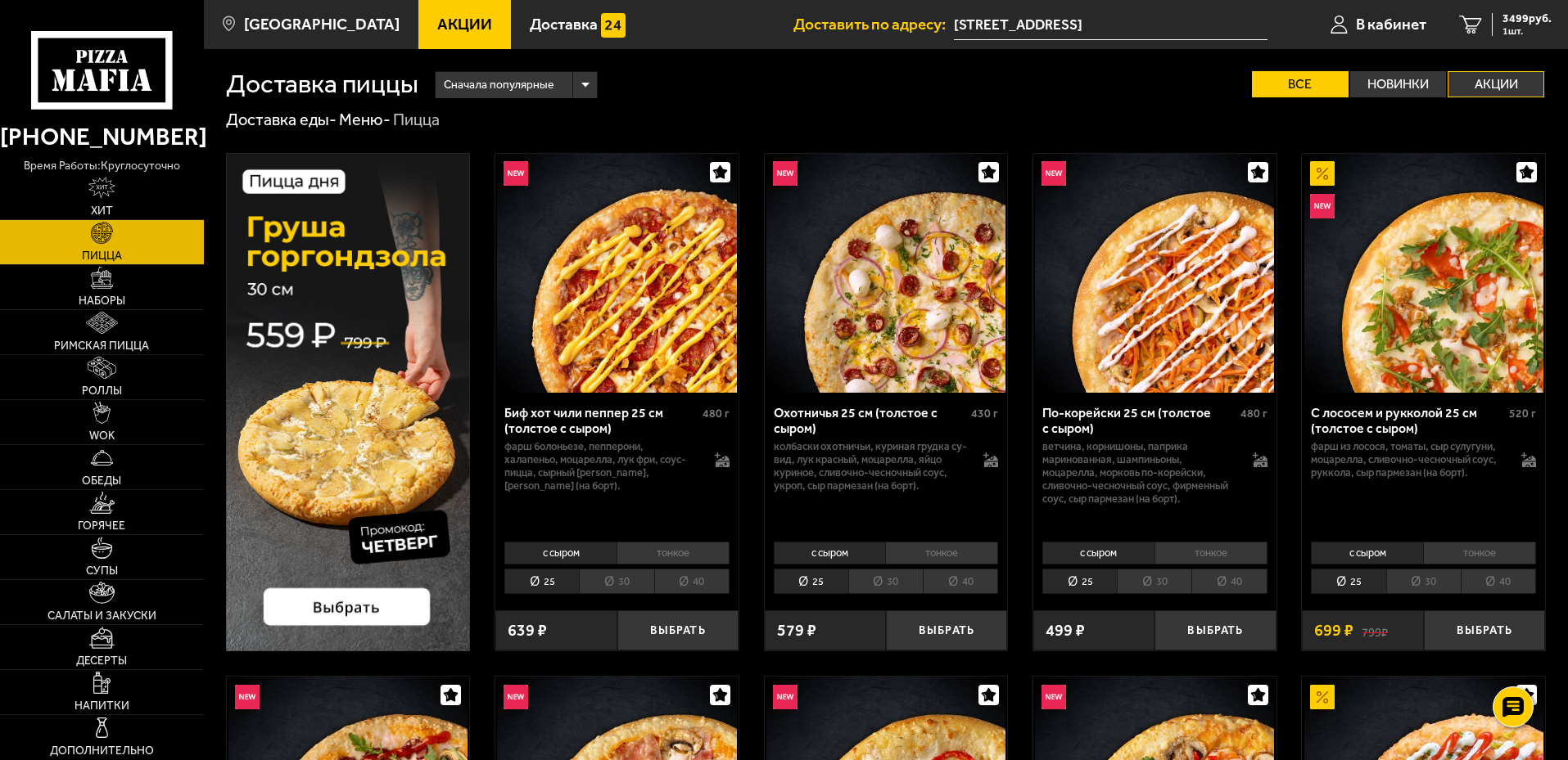
click at [1498, 91] on label "Акции" at bounding box center [1496, 85] width 96 height 27
click at [0, 0] on input "Акции" at bounding box center [0, 0] width 0 height 0
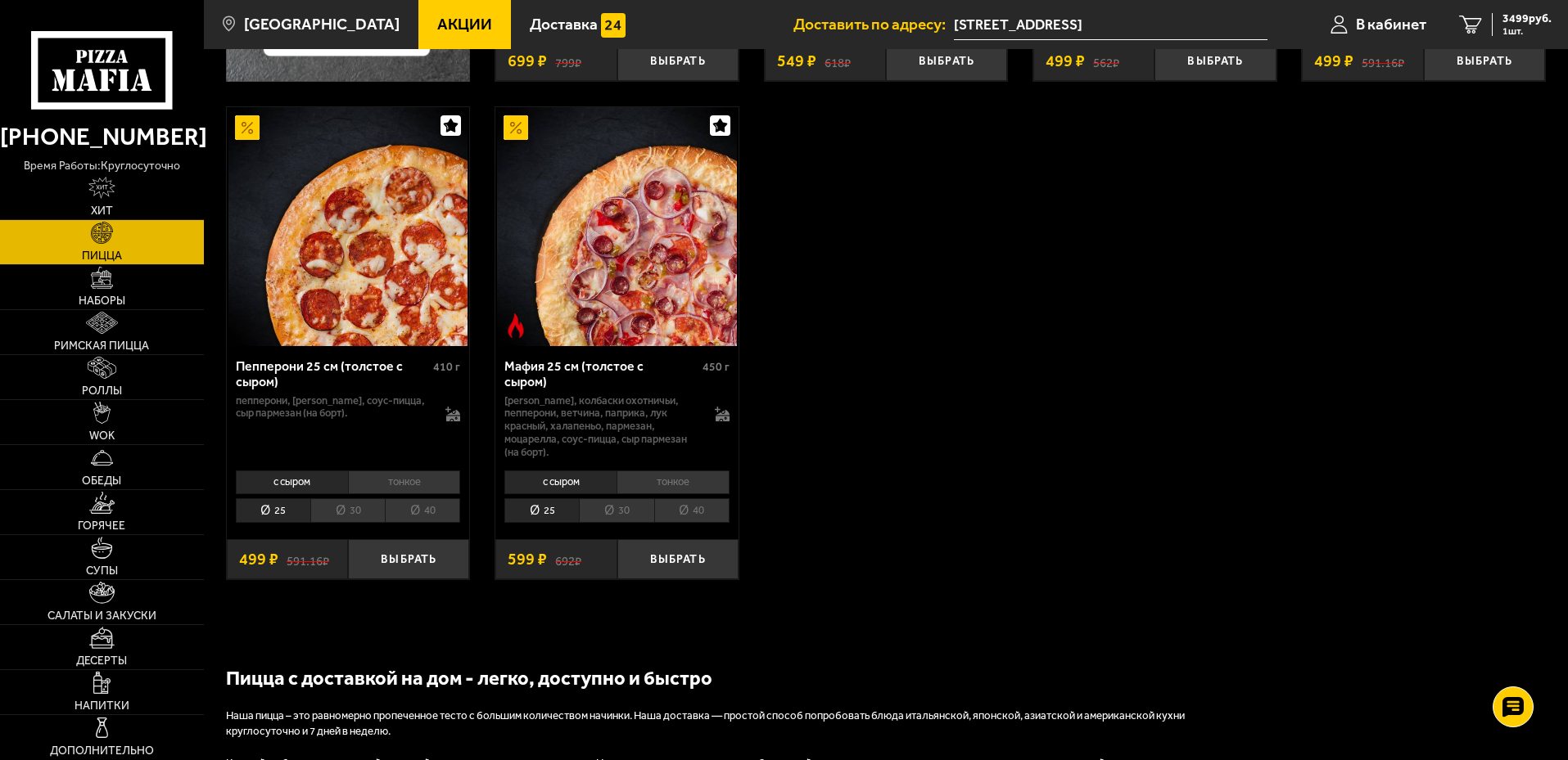
scroll to position [573, 0]
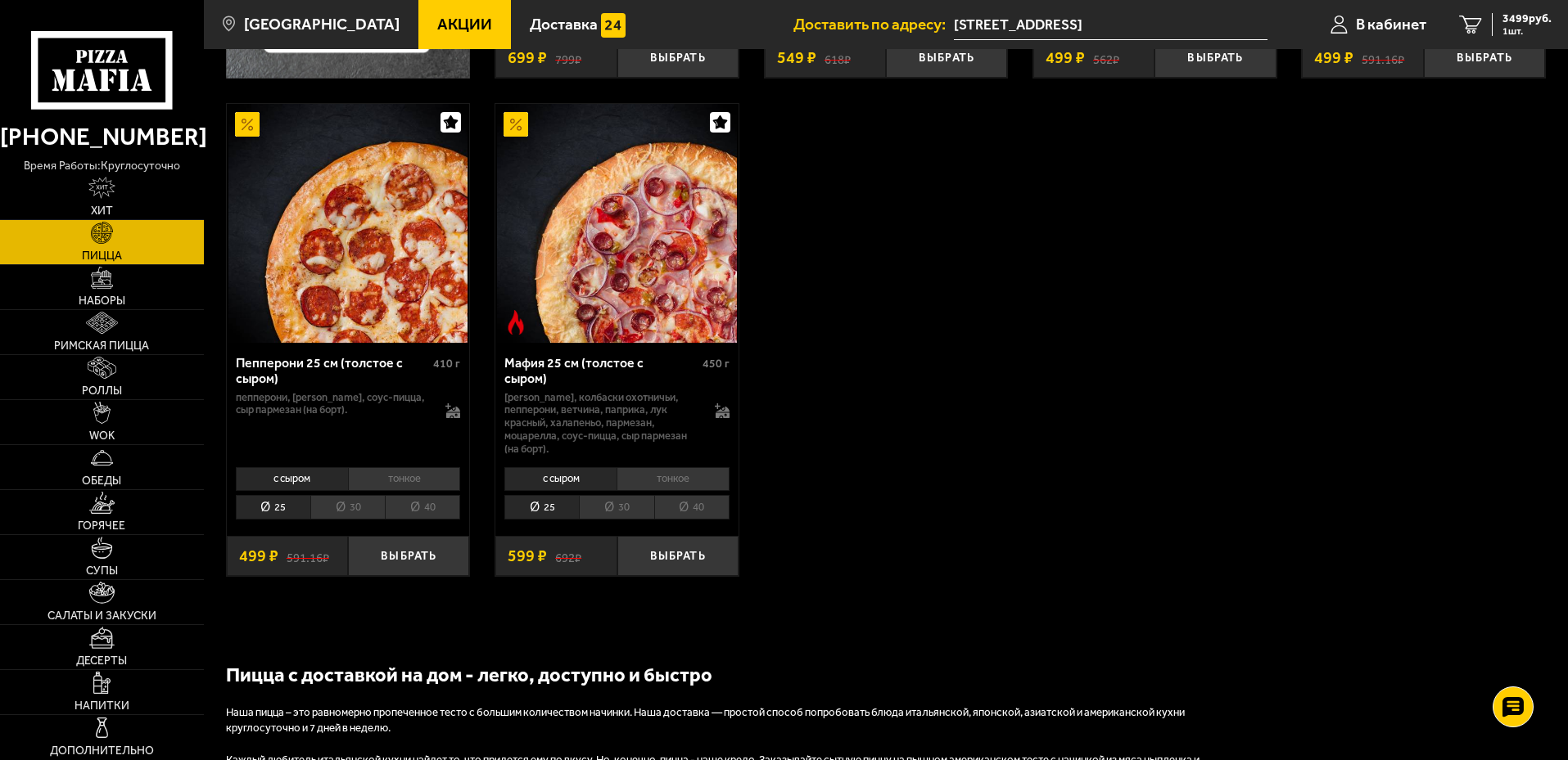
click at [613, 495] on li "30" at bounding box center [617, 507] width 75 height 26
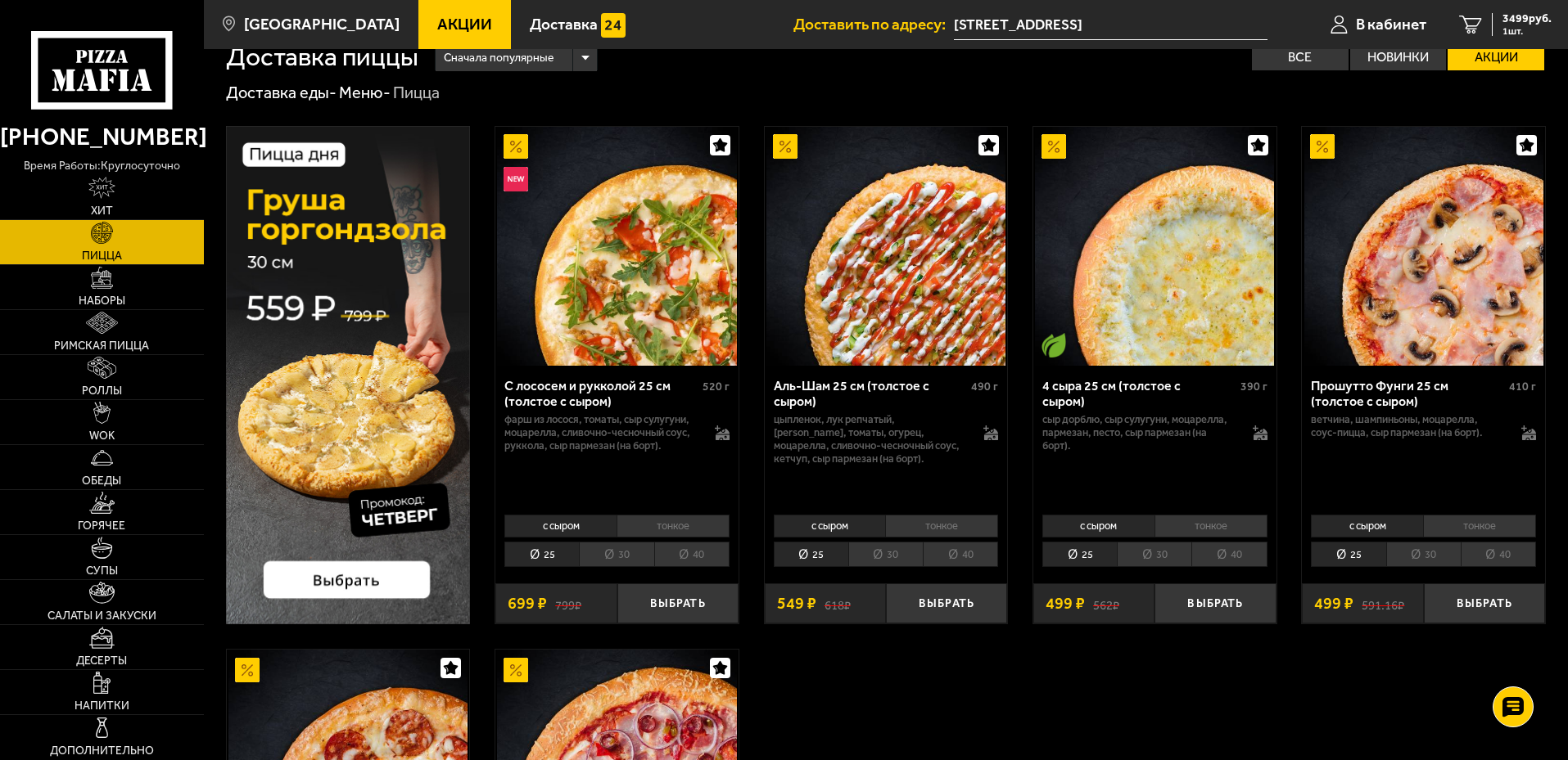
scroll to position [0, 0]
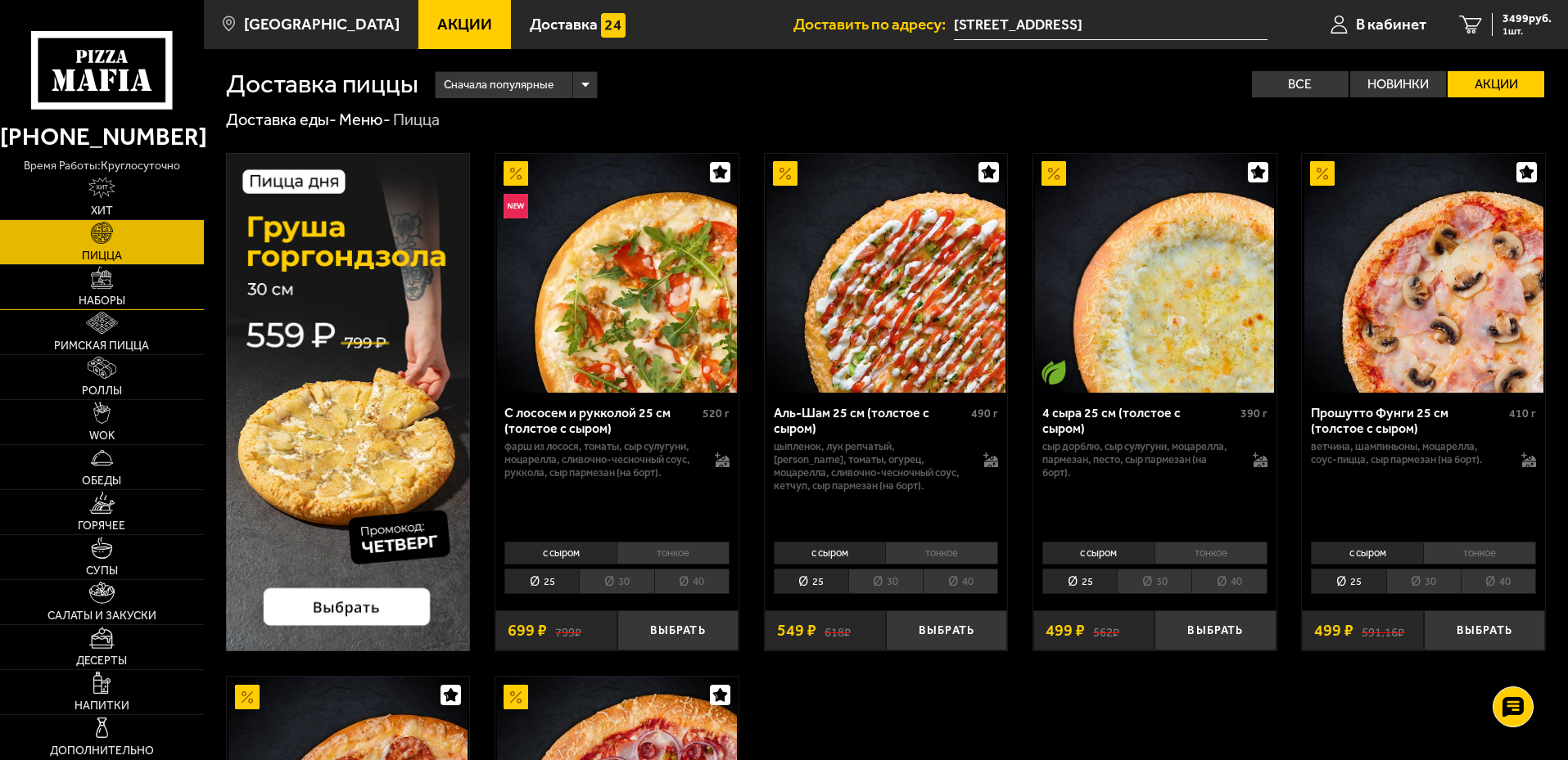
click at [119, 288] on link "Наборы" at bounding box center [101, 287] width 204 height 44
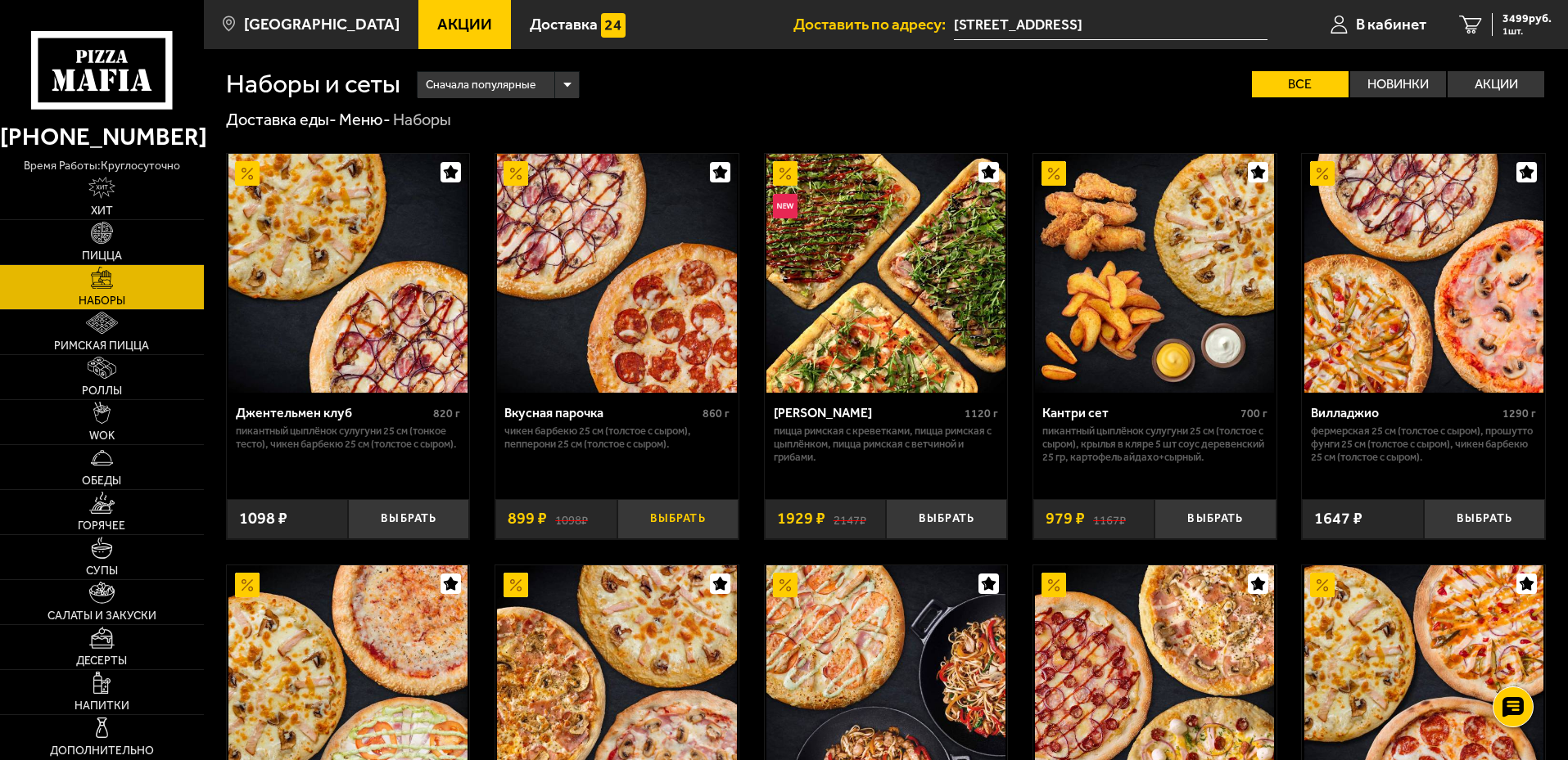
click at [678, 521] on button "Выбрать" at bounding box center [678, 519] width 121 height 40
click at [1521, 25] on div "4398 руб. 2 шт." at bounding box center [1521, 25] width 60 height 23
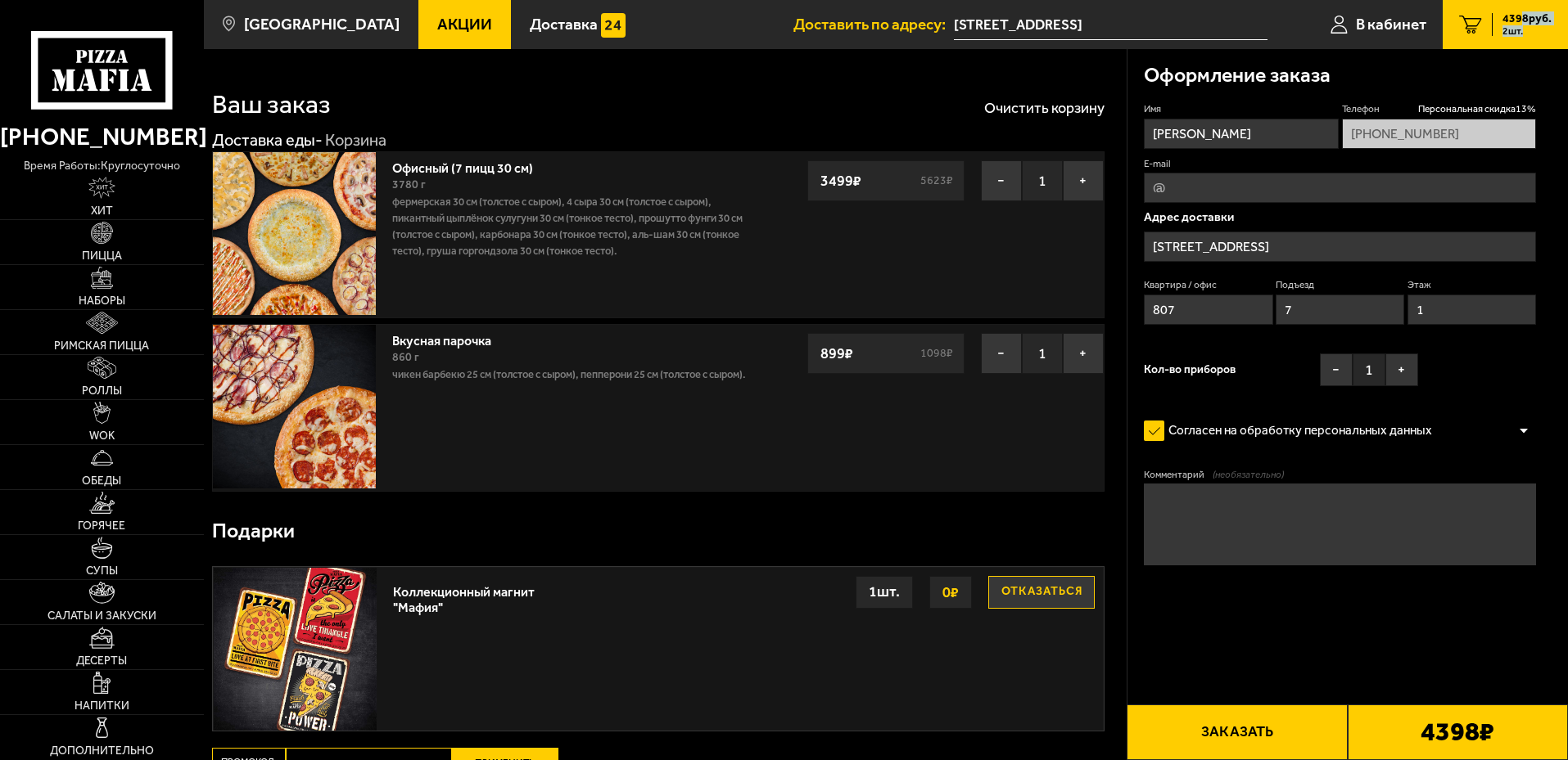
type input "[STREET_ADDRESS]"
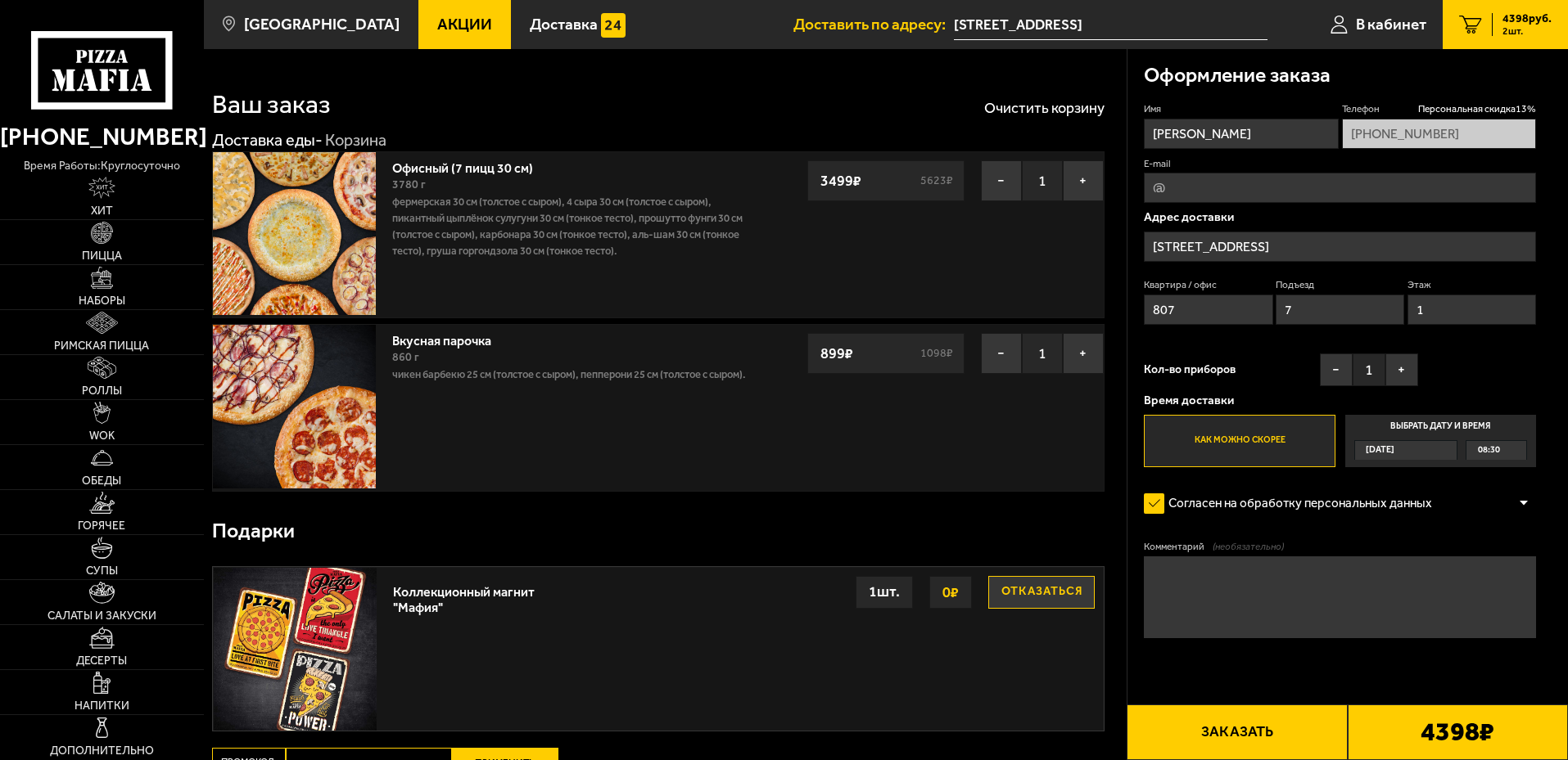
drag, startPoint x: 1189, startPoint y: 313, endPoint x: 1094, endPoint y: 313, distance: 95.0
click at [1094, 313] on section "Ваш заказ Очистить корзину Доставка еды - Корзина Офисный (7 пицц 30 см) 3780 г…" at bounding box center [886, 486] width 1364 height 874
click at [1194, 315] on input "Квартира / офис" at bounding box center [1208, 310] width 129 height 30
click at [1231, 309] on input "Квартира / офис" at bounding box center [1208, 310] width 129 height 30
type input "107"
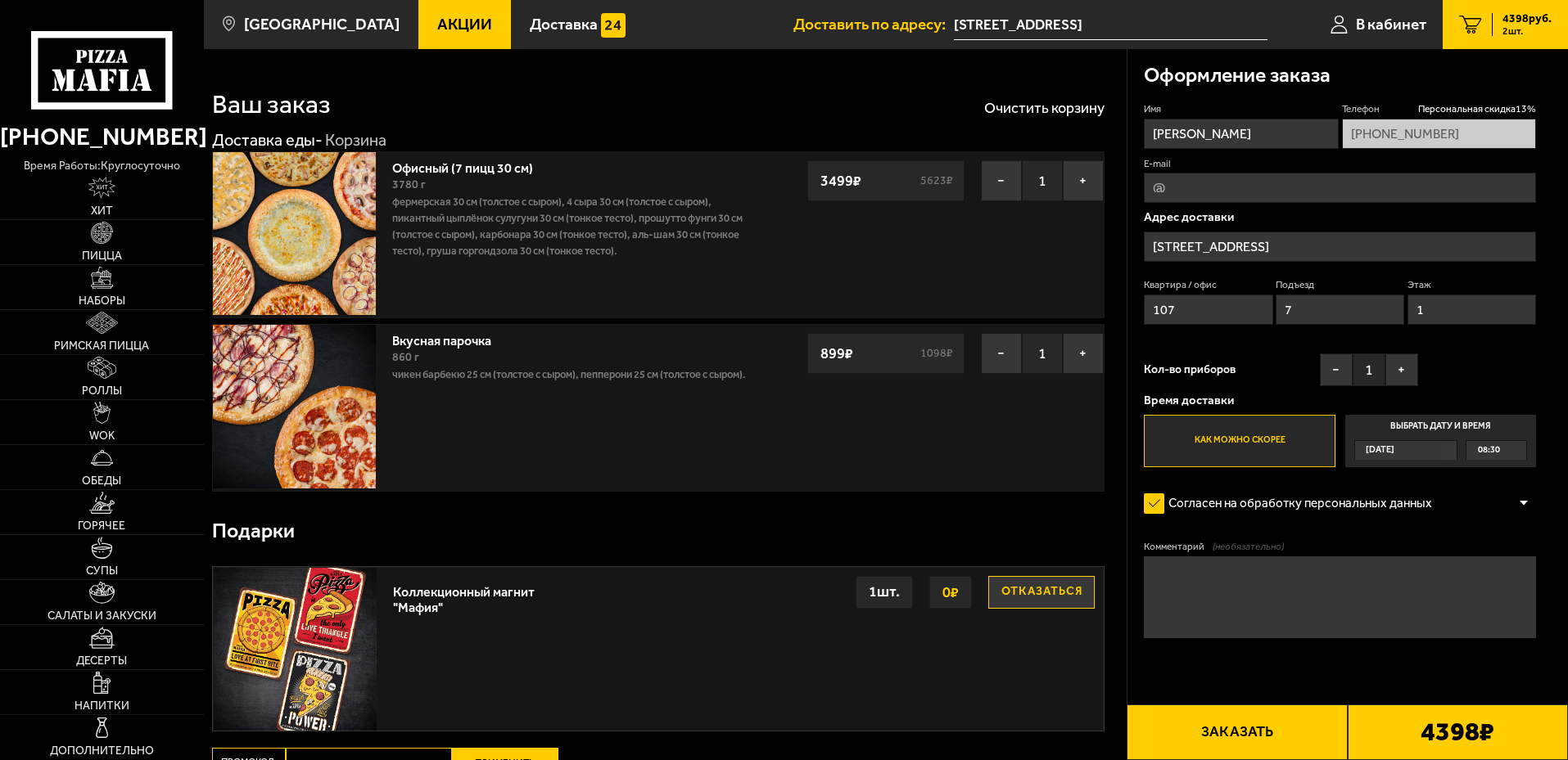
drag, startPoint x: 1357, startPoint y: 312, endPoint x: 1154, endPoint y: 317, distance: 203.1
click at [1159, 316] on div "Квартира / [STREET_ADDRESS]" at bounding box center [1340, 306] width 392 height 55
type input "0"
click at [1350, 320] on div "Квартира / офис 107 Подъезд 0 Этаж 1" at bounding box center [1340, 306] width 392 height 55
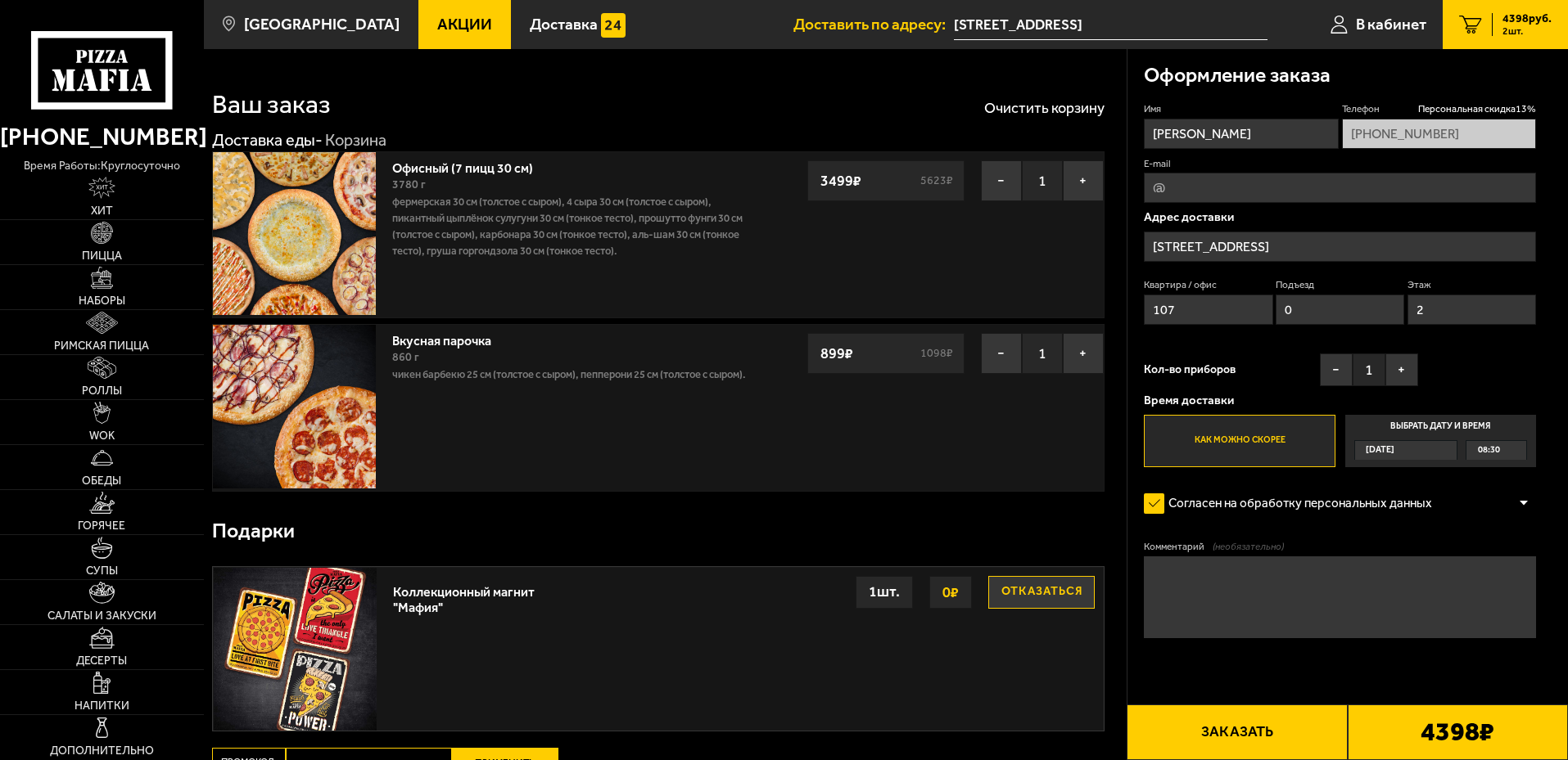
type input "2"
click at [1506, 444] on div "08:30" at bounding box center [1497, 450] width 60 height 19
click at [0, 0] on input "Выбрать дату и время [DATE] 08:30" at bounding box center [0, 0] width 0 height 0
click at [1488, 450] on span "08:30" at bounding box center [1489, 450] width 22 height 19
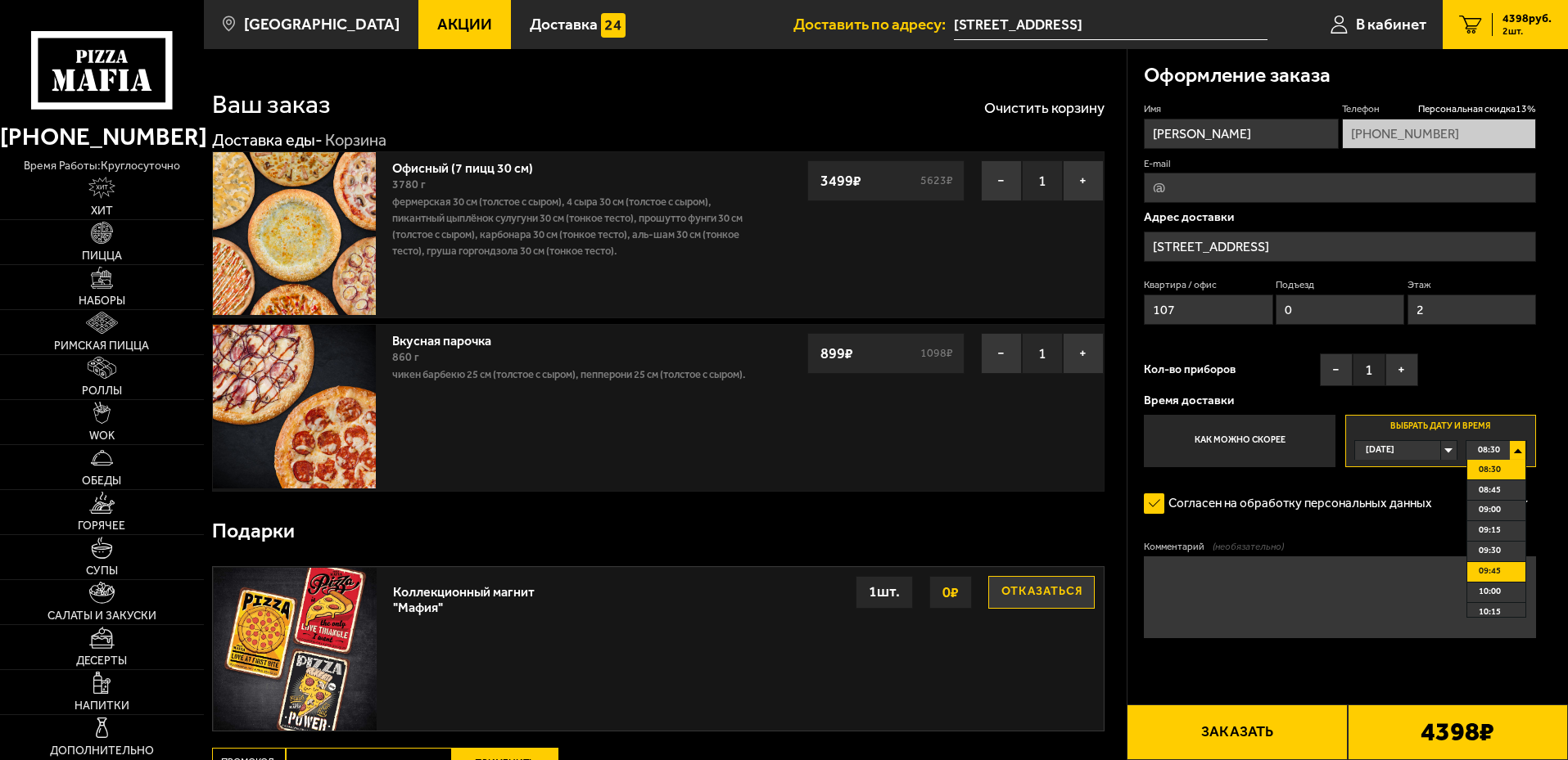
click at [1499, 573] on span "09:45" at bounding box center [1490, 571] width 22 height 19
click at [1521, 451] on div "09:45" at bounding box center [1497, 450] width 60 height 19
click at [1503, 588] on li "10:00" at bounding box center [1497, 593] width 58 height 21
click at [1311, 601] on textarea "Комментарий (необязательно)" at bounding box center [1340, 597] width 392 height 82
type textarea "[PERSON_NAME]"
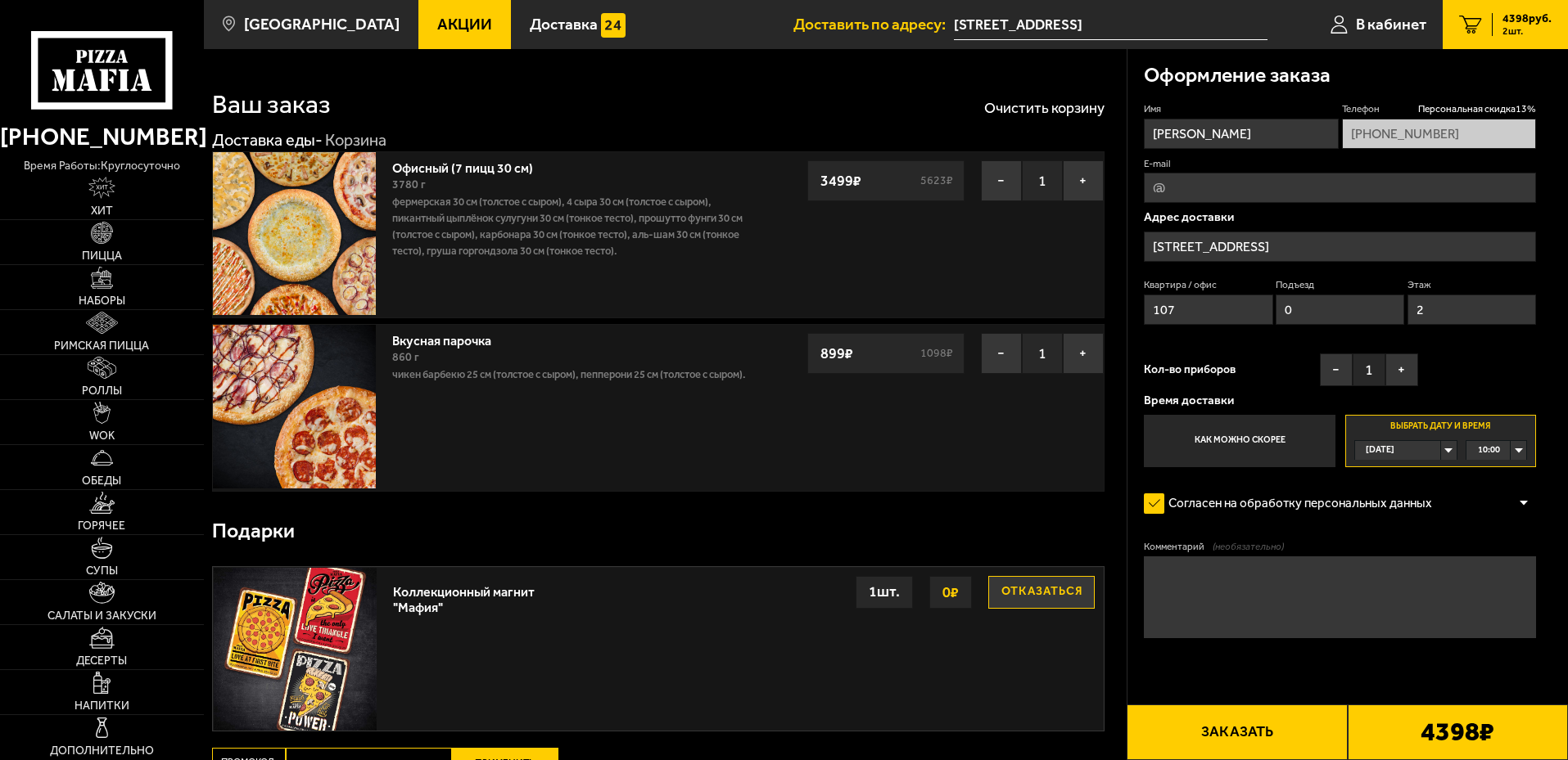
click at [1220, 736] on button "Заказать" at bounding box center [1236, 732] width 220 height 56
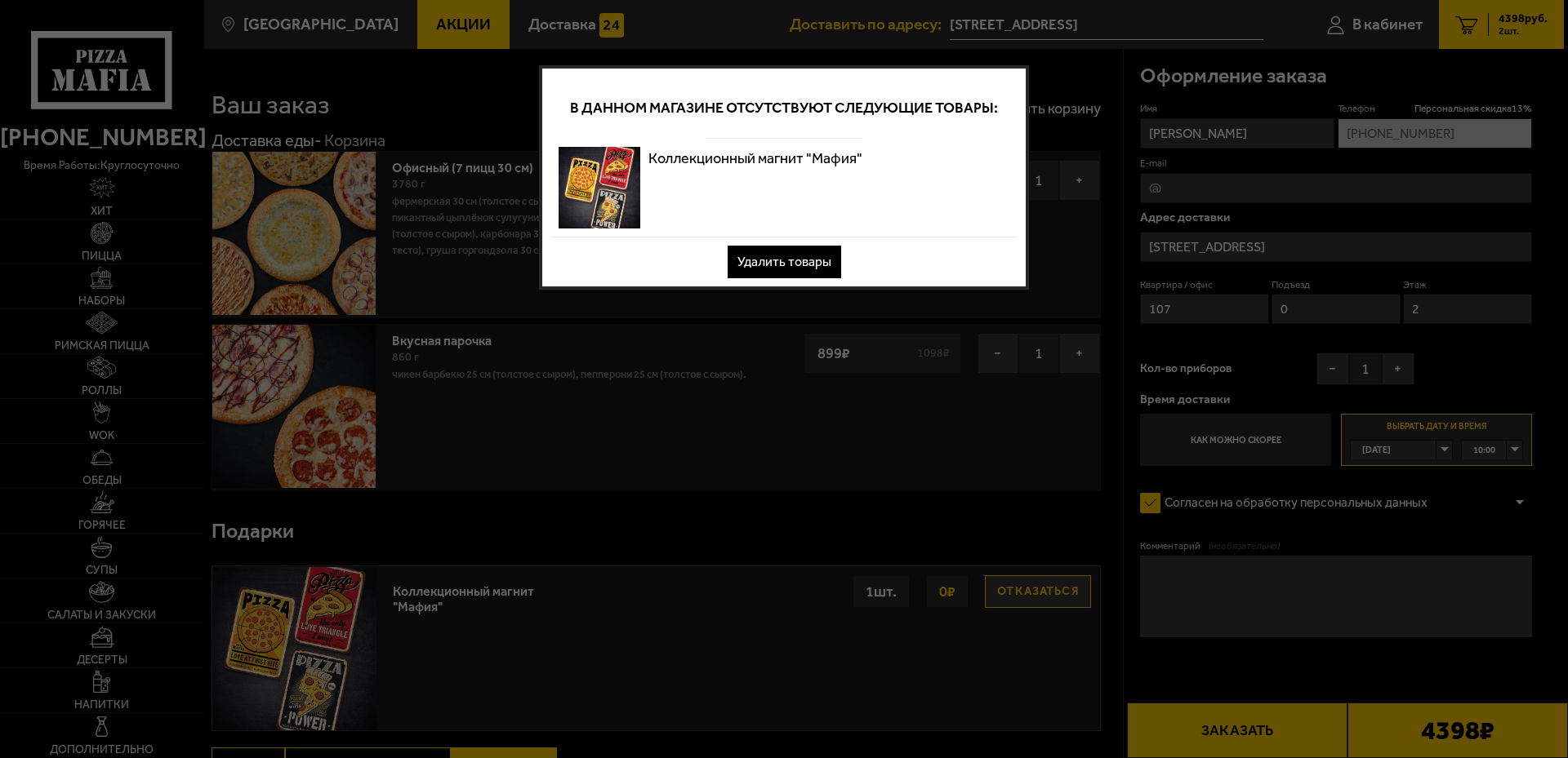
click at [807, 266] on button "Удалить товары" at bounding box center [784, 262] width 114 height 32
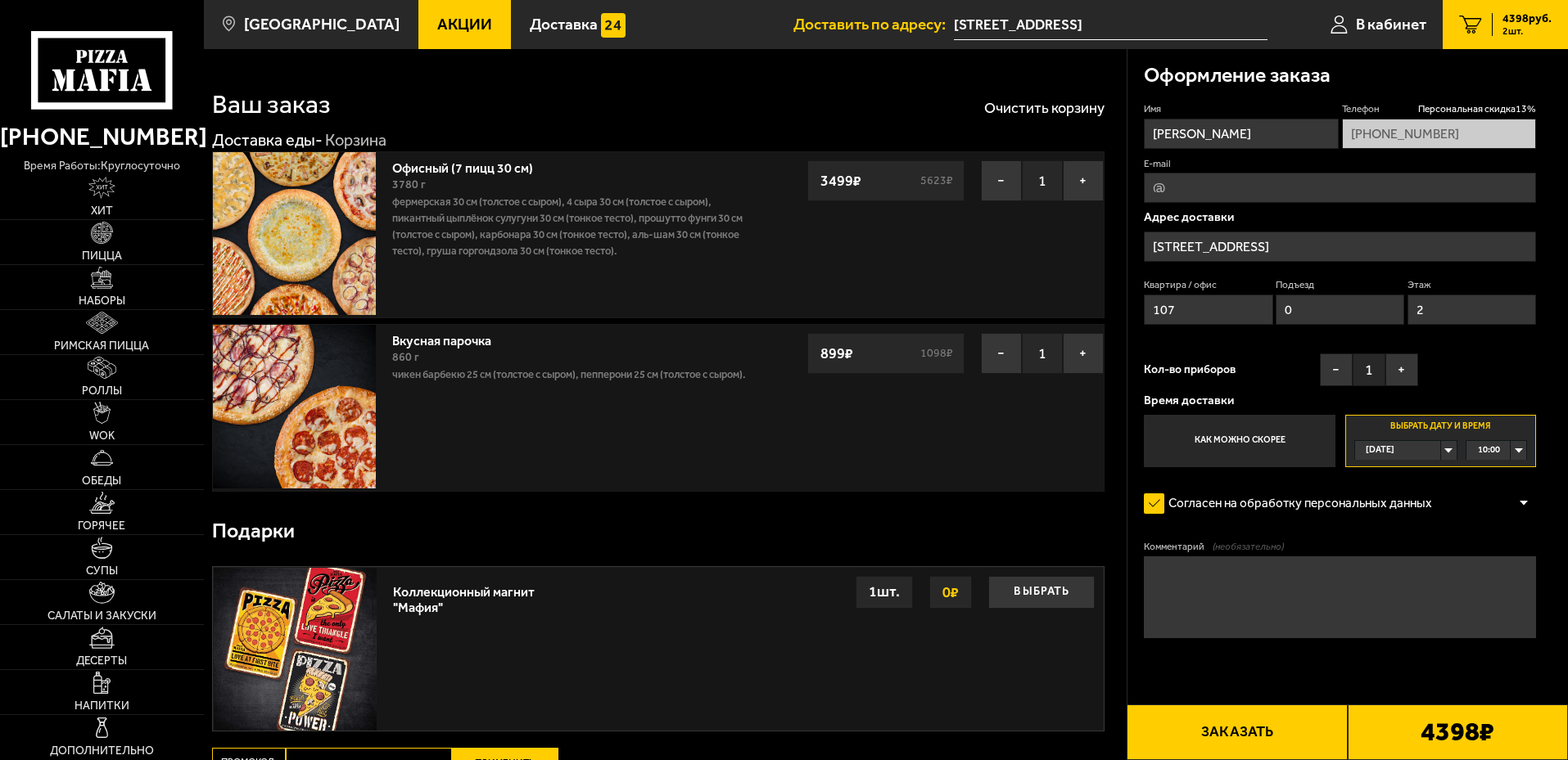
click at [1223, 593] on textarea "Комментарий (необязательно)" at bounding box center [1340, 597] width 392 height 82
type textarea "На проходной позвонить, объясню, как пройти."
click at [1261, 738] on button "Заказать" at bounding box center [1236, 732] width 220 height 56
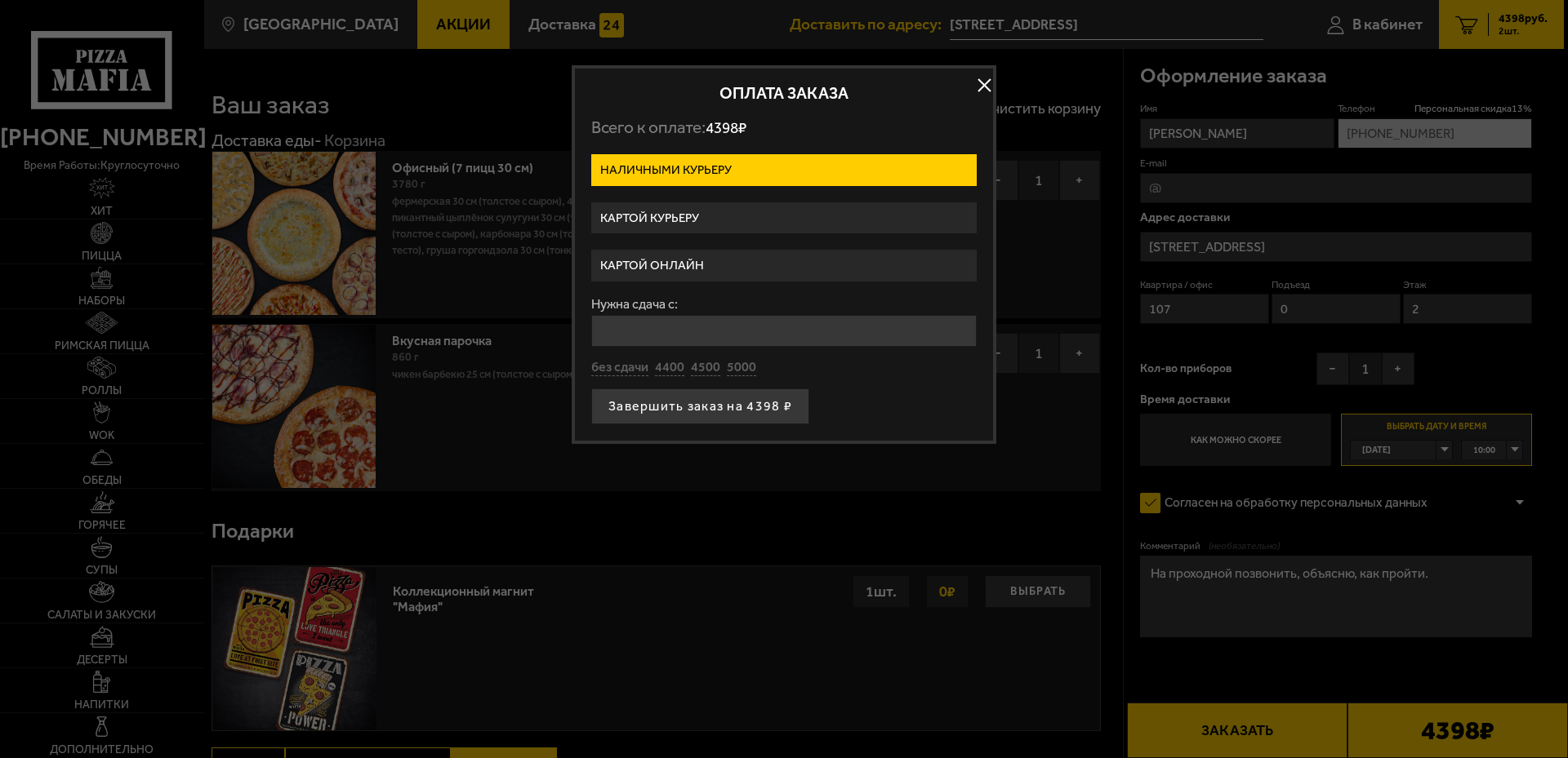
click at [672, 221] on label "Картой курьеру" at bounding box center [783, 218] width 385 height 31
click at [0, 0] on input "Картой курьеру" at bounding box center [0, 0] width 0 height 0
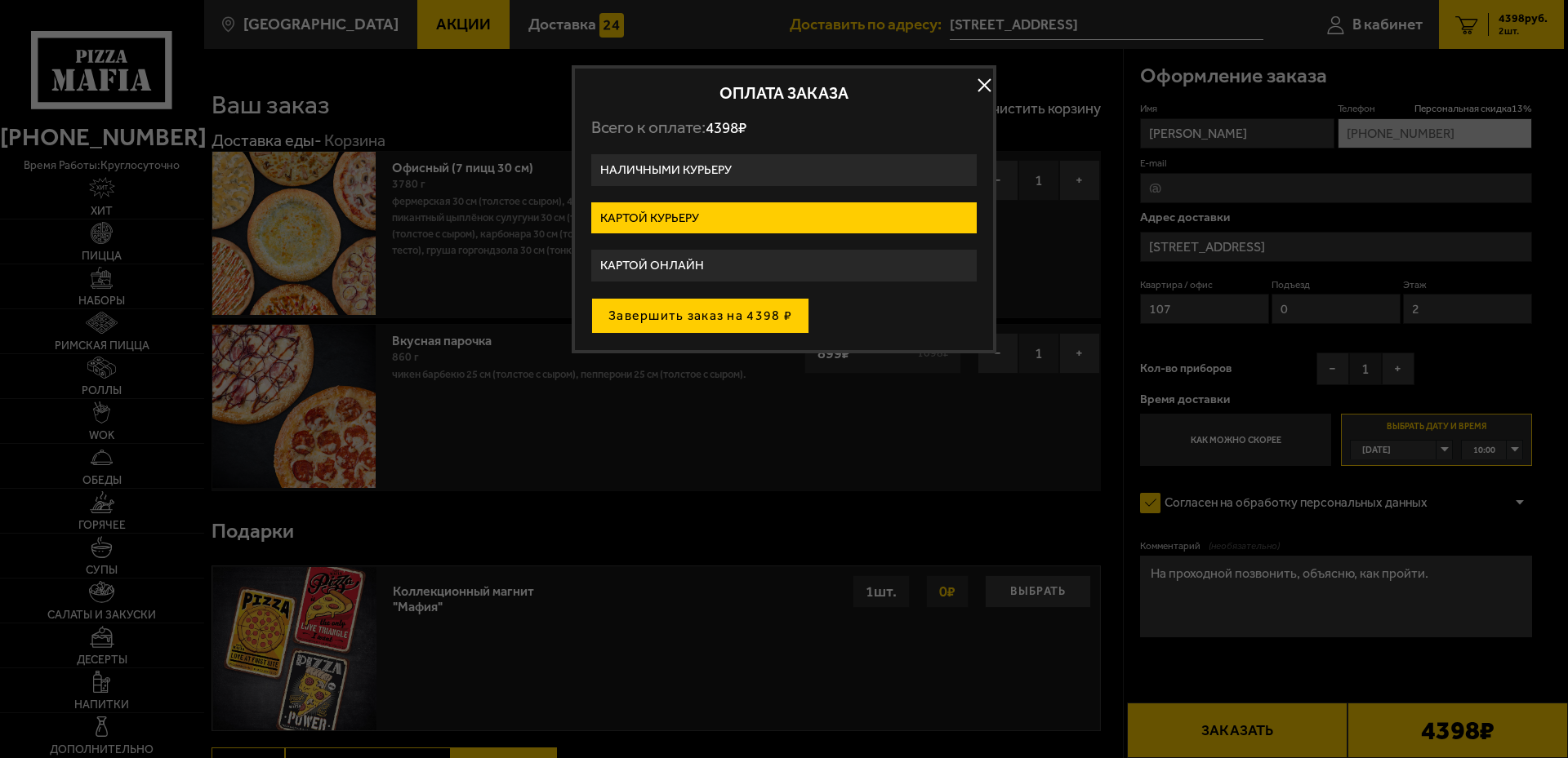
click at [699, 318] on button "Завершить заказ на 4398 ₽" at bounding box center [699, 316] width 218 height 36
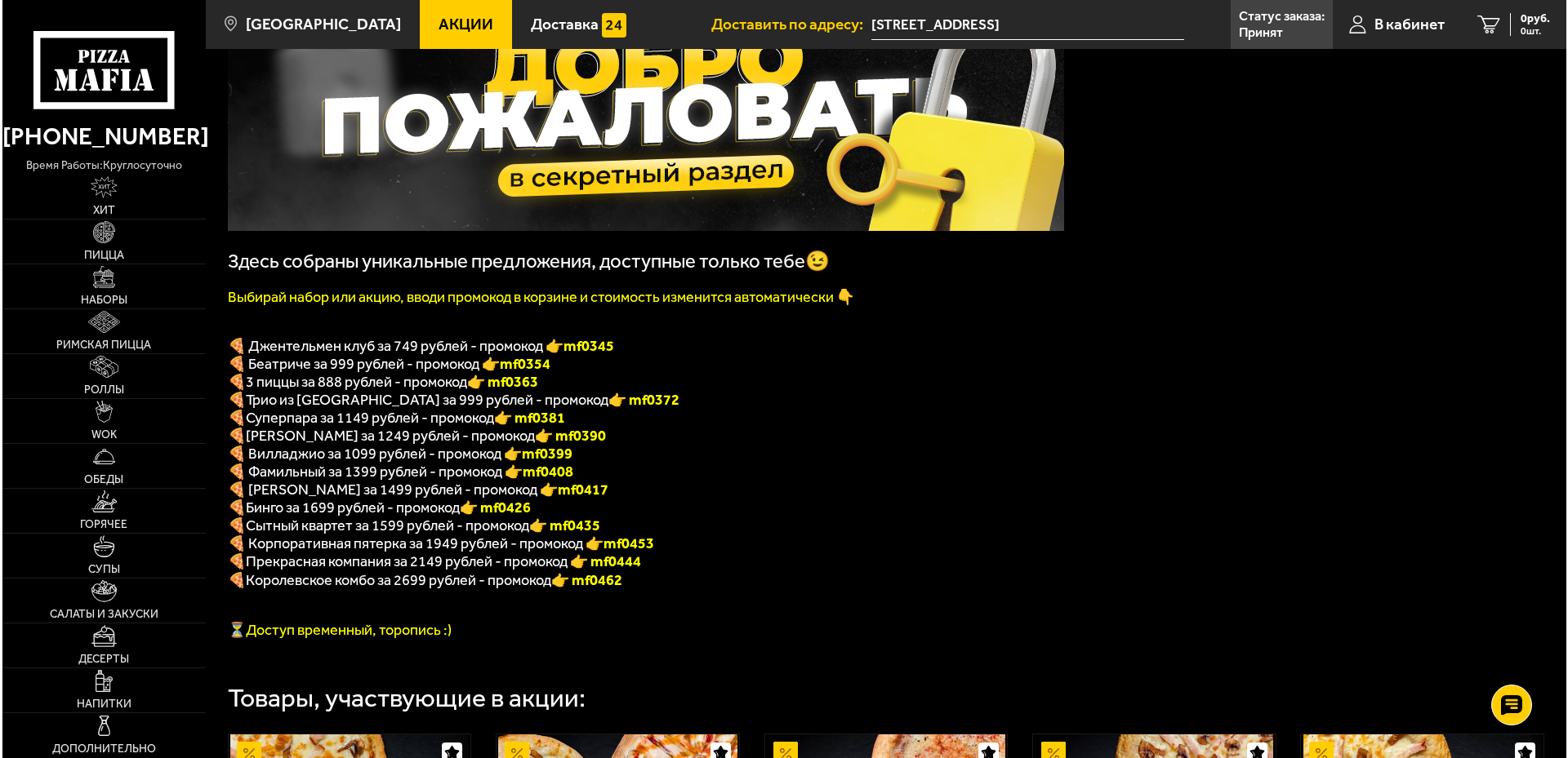
scroll to position [163, 0]
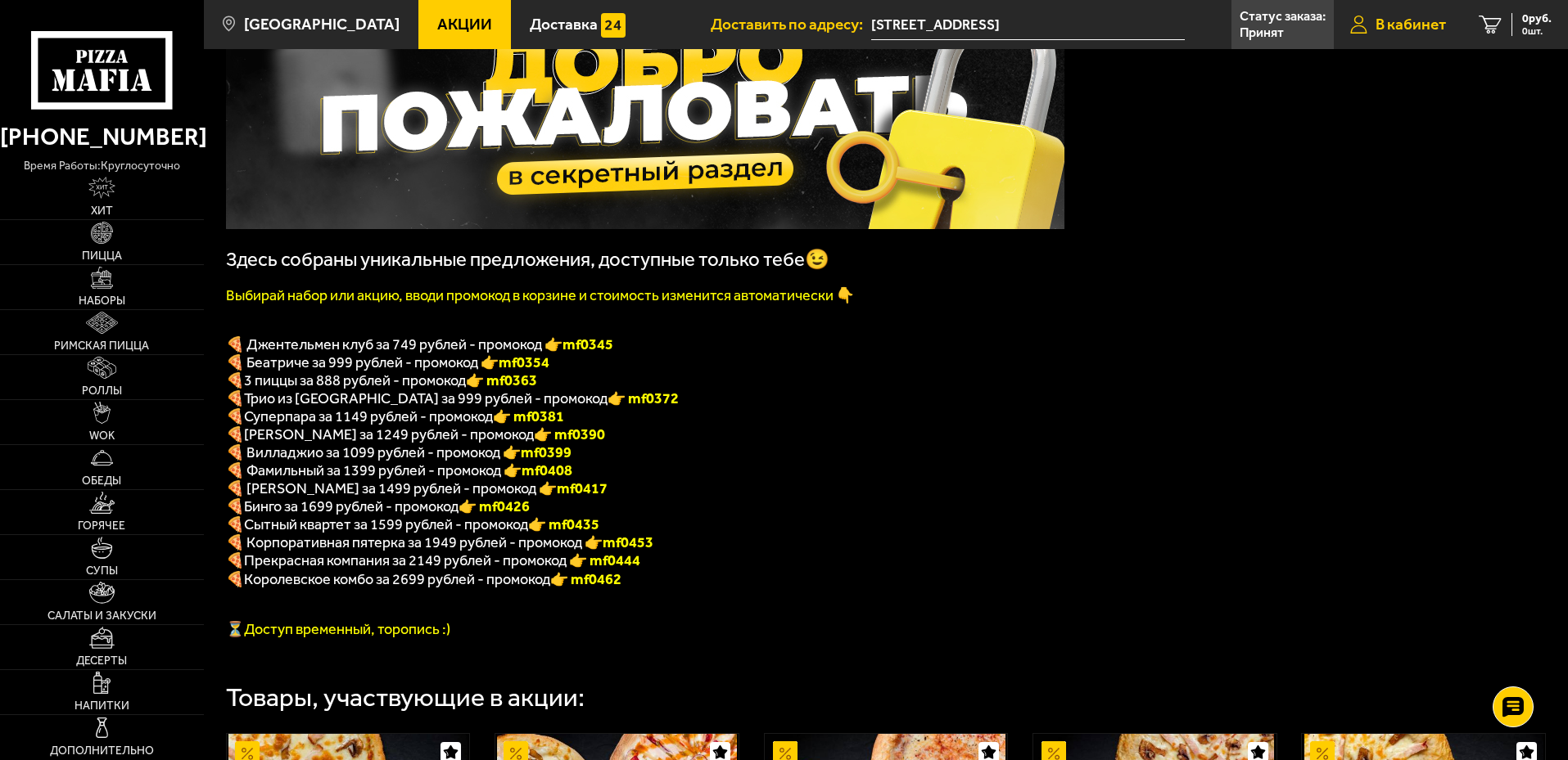
click at [1436, 30] on span "В кабинет" at bounding box center [1411, 24] width 71 height 16
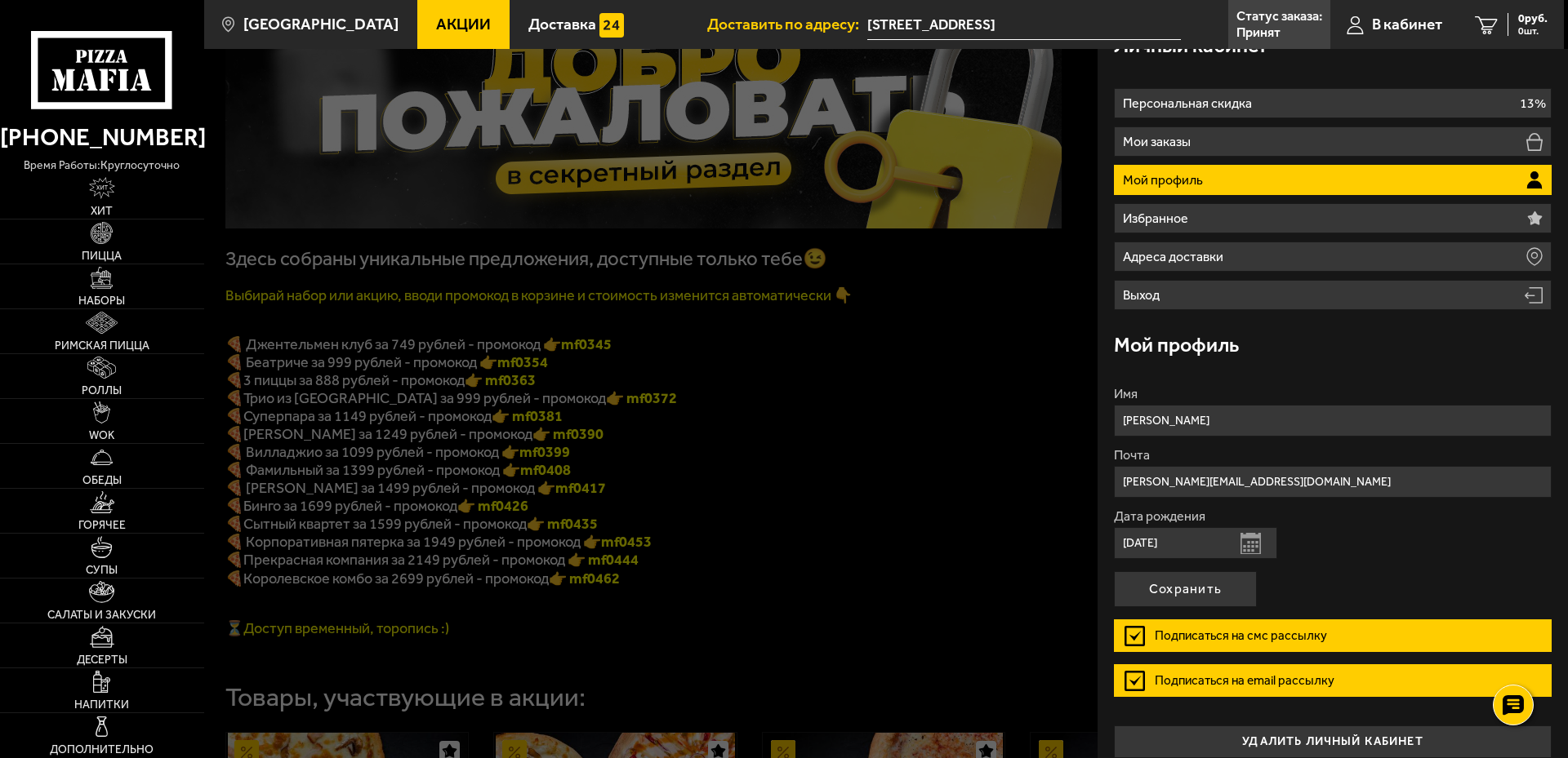
scroll to position [46, 0]
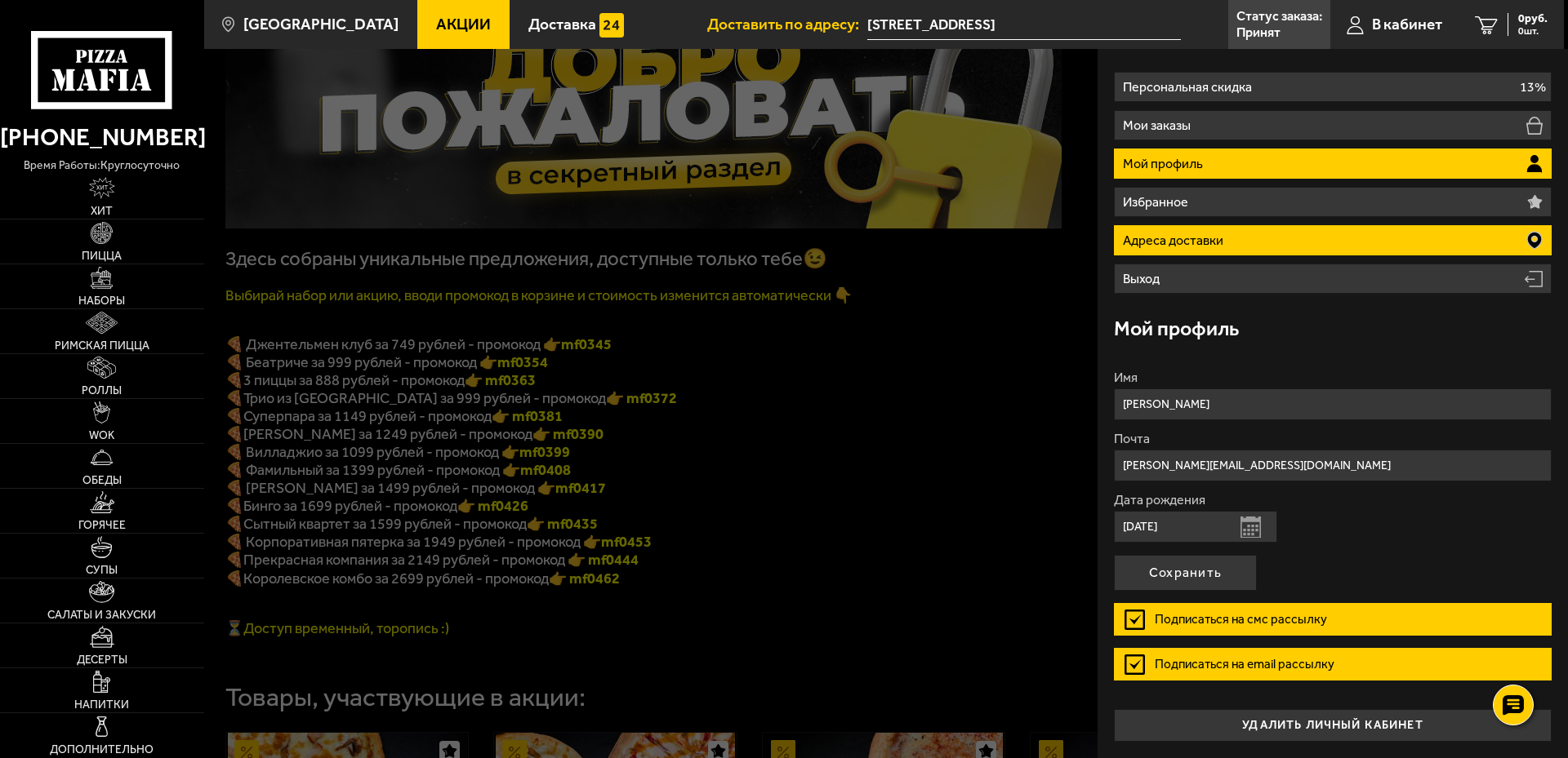
click at [1186, 245] on p "Адреса доставки" at bounding box center [1175, 241] width 104 height 13
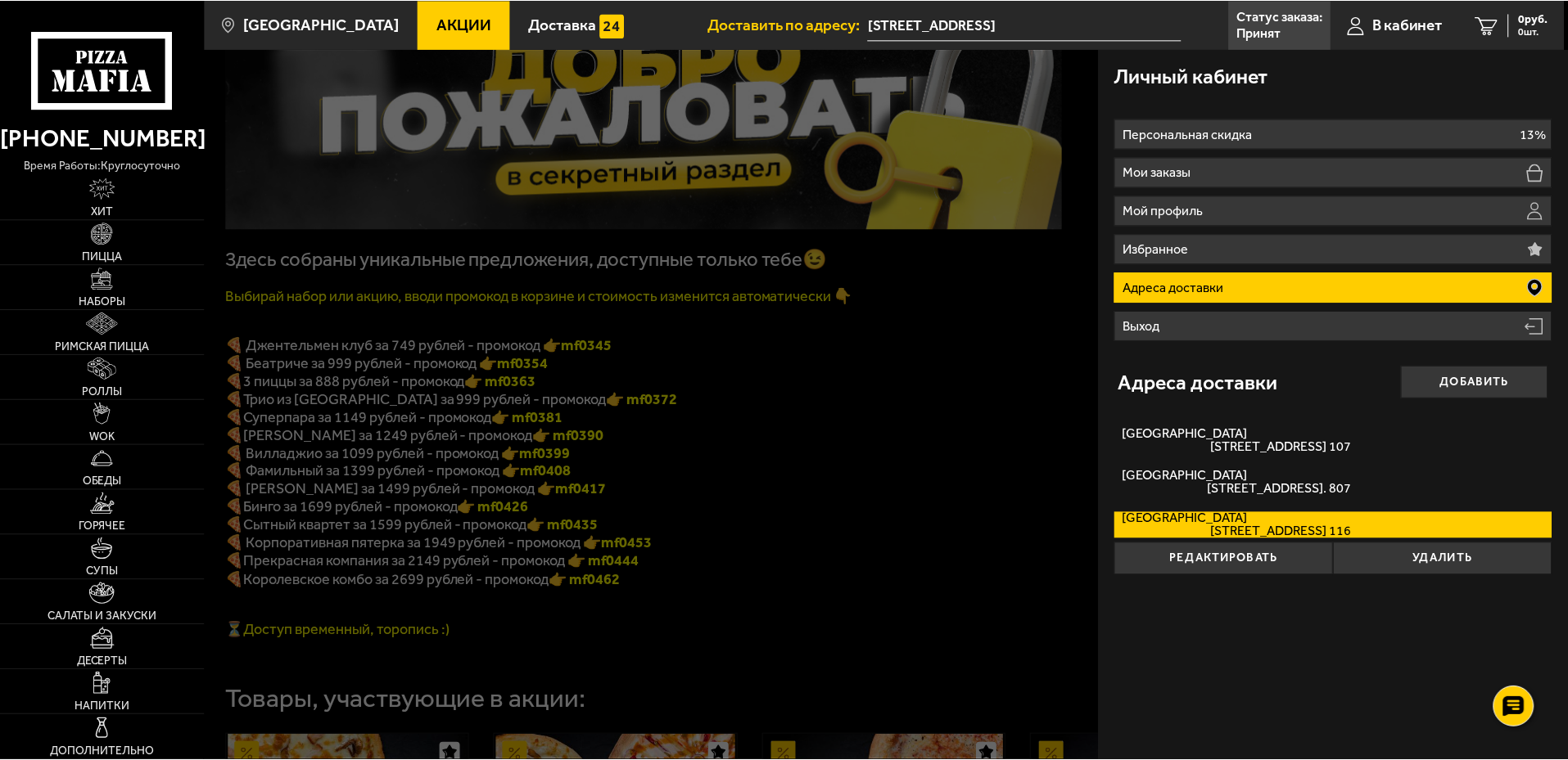
scroll to position [0, 0]
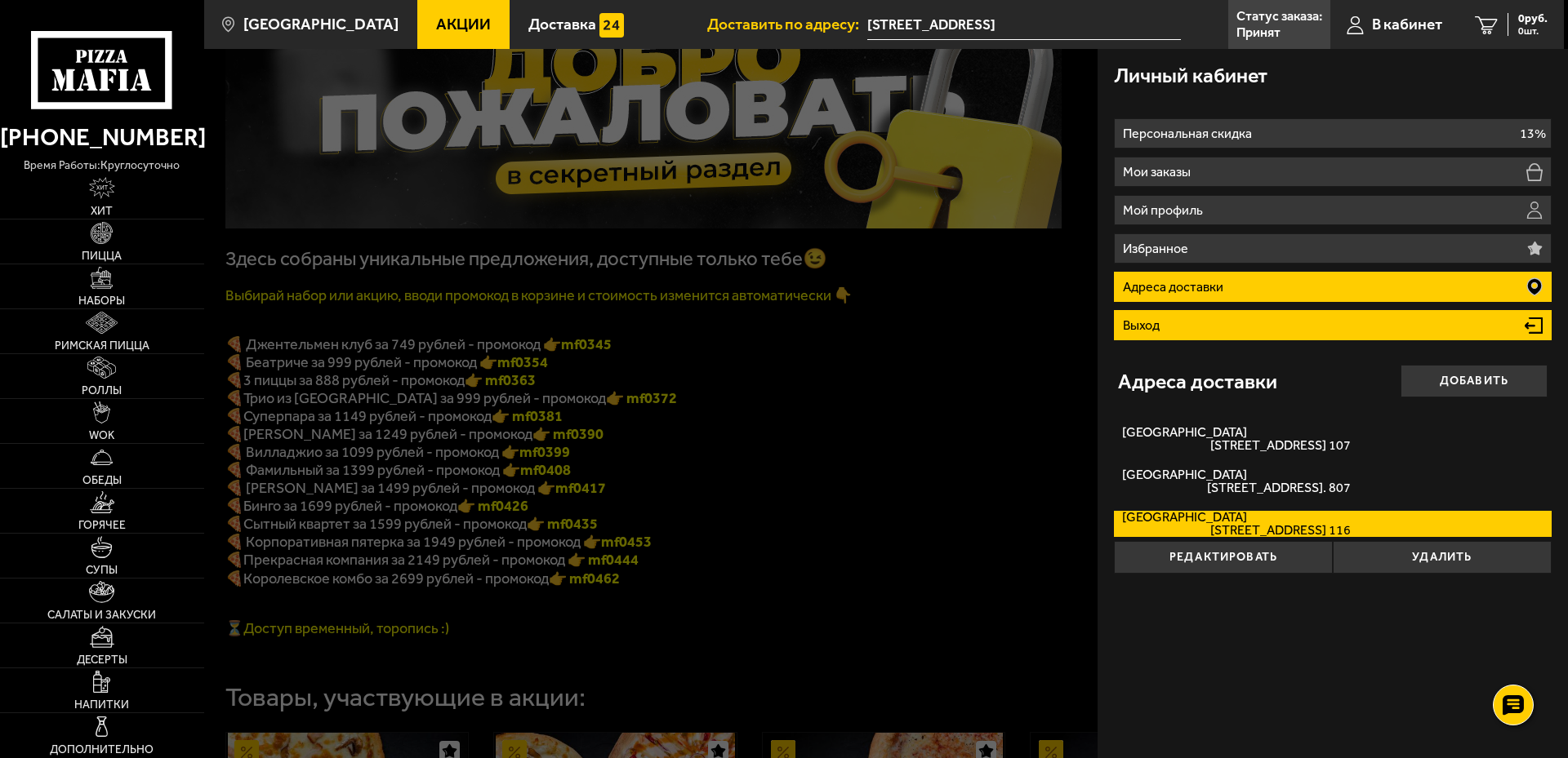
click at [1147, 321] on p "Выход" at bounding box center [1143, 326] width 41 height 13
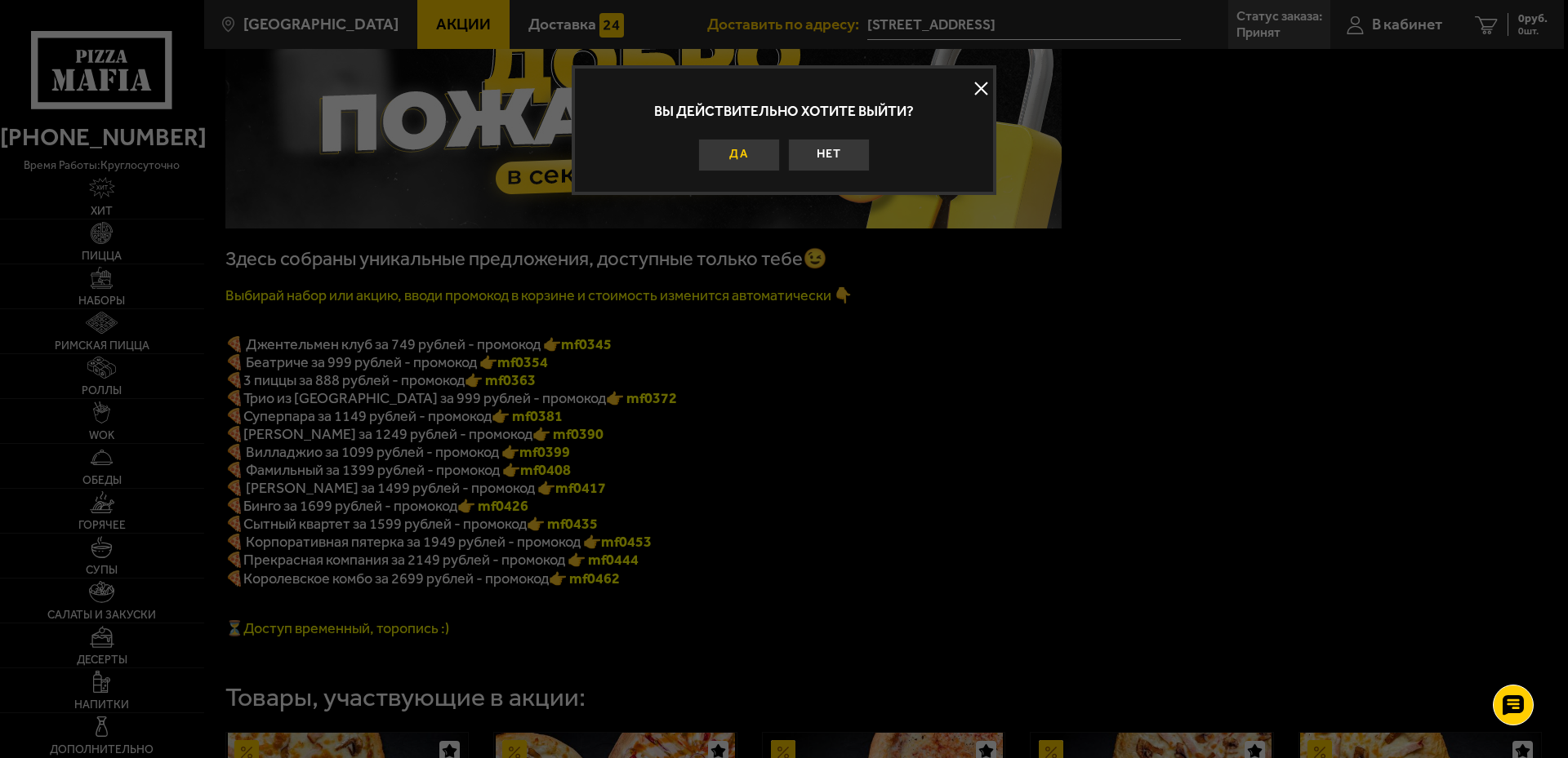
click at [754, 158] on button "Да" at bounding box center [739, 155] width 82 height 32
